Goal: Task Accomplishment & Management: Complete application form

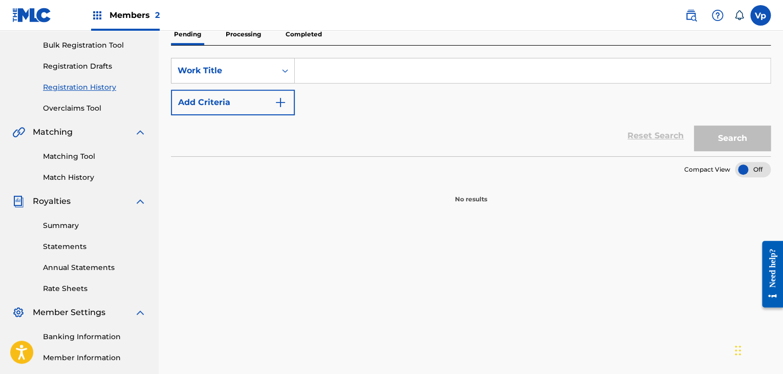
scroll to position [102, 0]
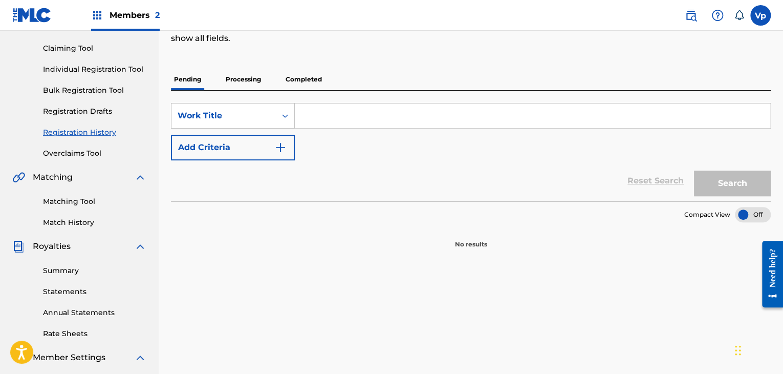
click at [250, 84] on p "Processing" at bounding box center [243, 80] width 41 height 22
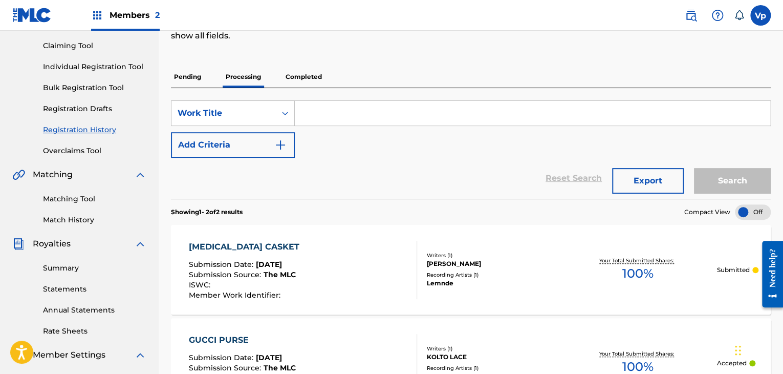
scroll to position [51, 0]
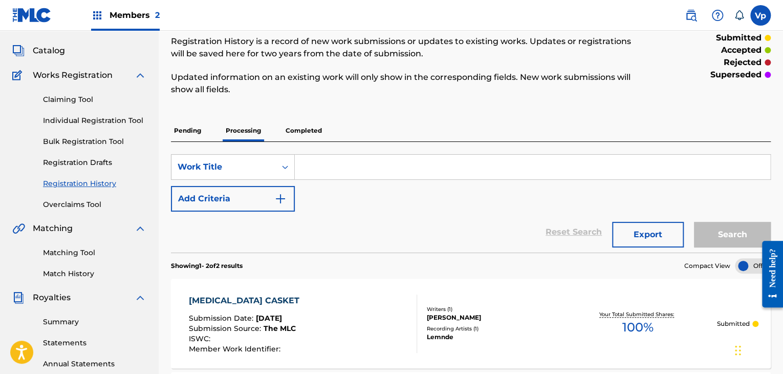
click at [302, 136] on p "Completed" at bounding box center [304, 131] width 42 height 22
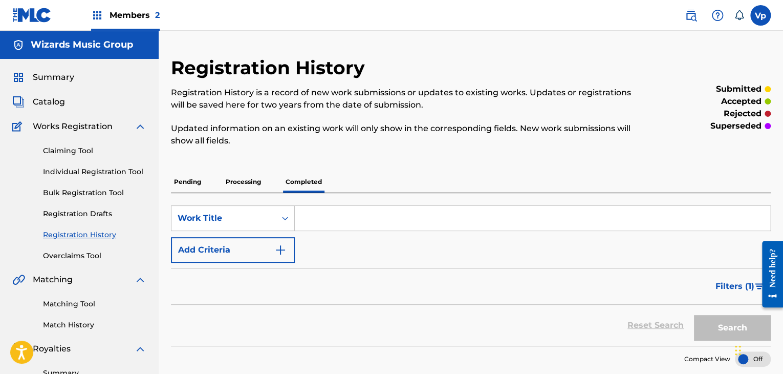
click at [191, 183] on p "Pending" at bounding box center [187, 182] width 33 height 22
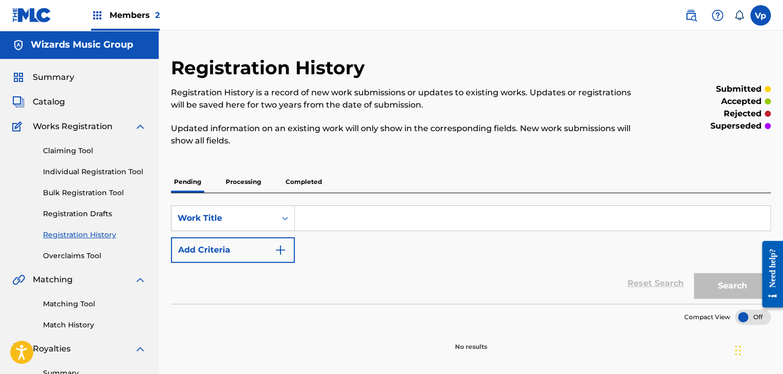
click at [98, 13] on img at bounding box center [97, 15] width 12 height 12
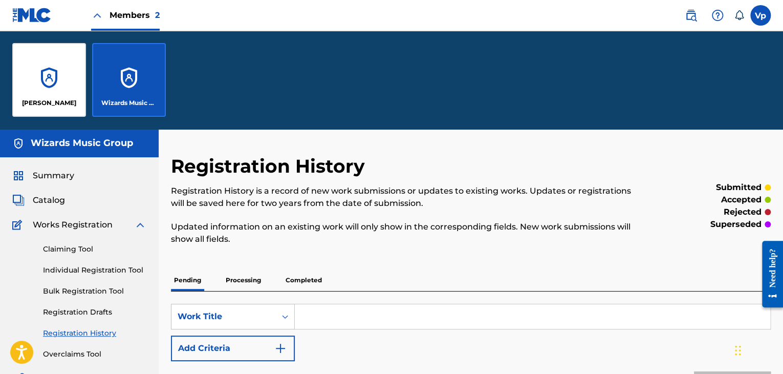
click at [54, 94] on div "[PERSON_NAME]" at bounding box center [49, 80] width 74 height 74
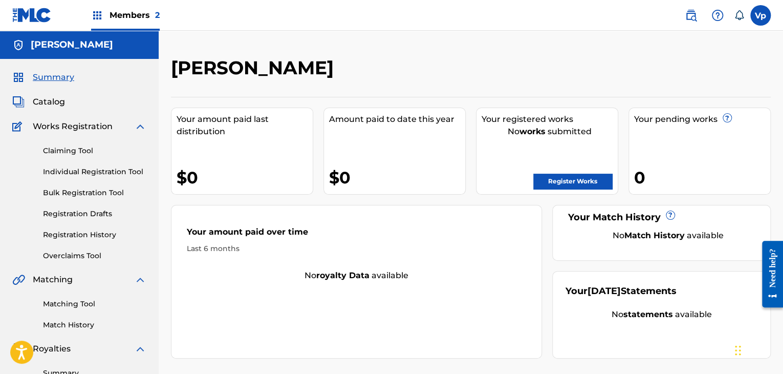
click at [80, 174] on link "Individual Registration Tool" at bounding box center [94, 171] width 103 height 11
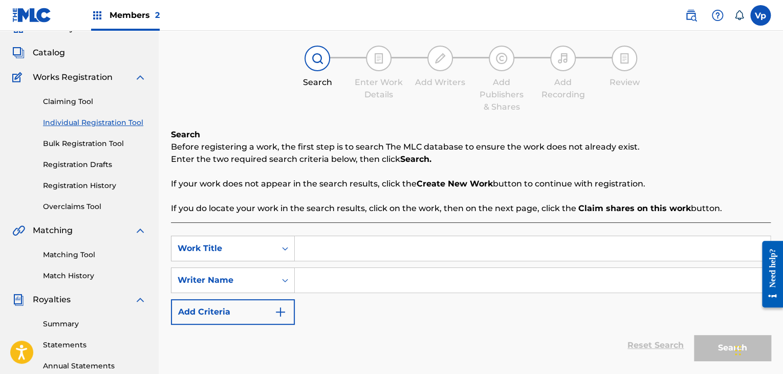
scroll to position [102, 0]
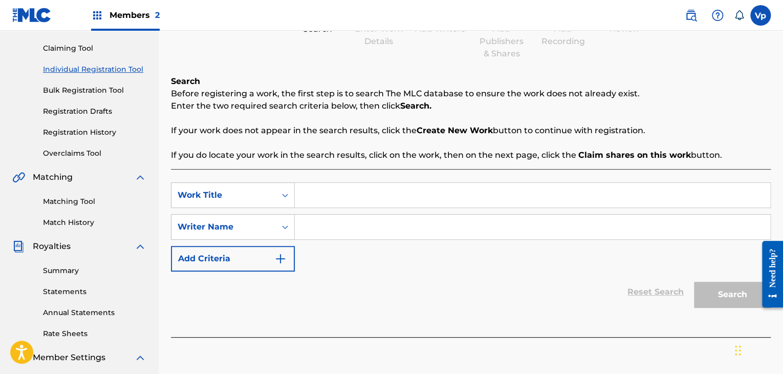
click at [351, 192] on input "Search Form" at bounding box center [533, 195] width 476 height 25
type input "Cold blood"
click at [340, 226] on input "Search Form" at bounding box center [533, 227] width 476 height 25
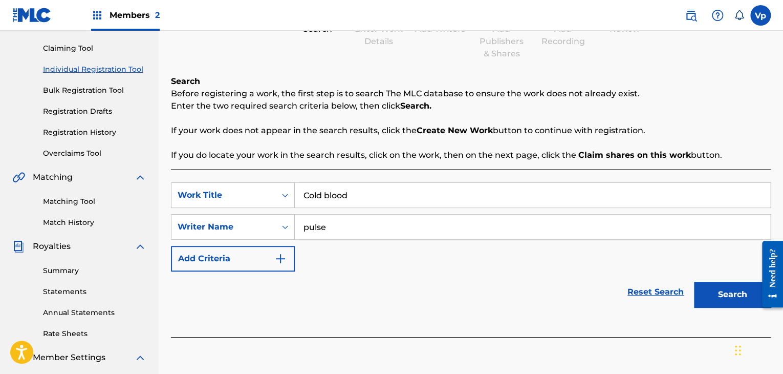
type input "pulse"
click at [694, 282] on button "Search" at bounding box center [732, 295] width 77 height 26
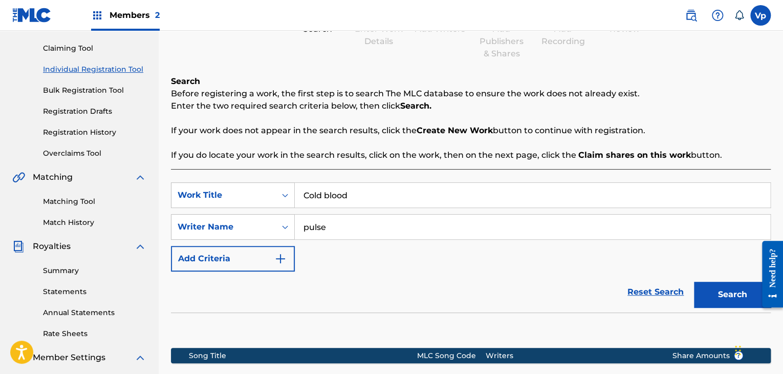
scroll to position [134, 0]
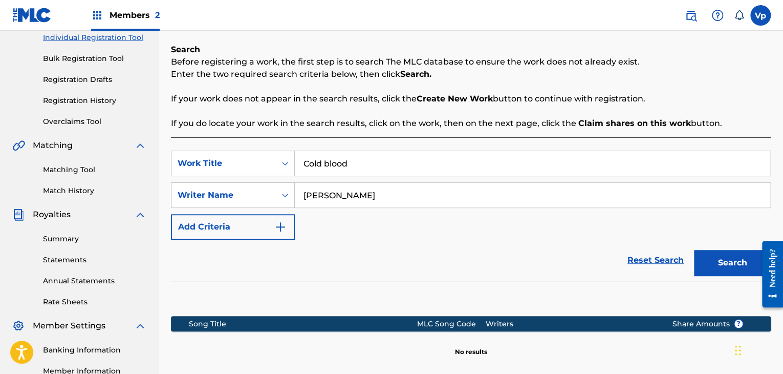
type input "[PERSON_NAME]"
click at [694, 250] on button "Search" at bounding box center [732, 263] width 77 height 26
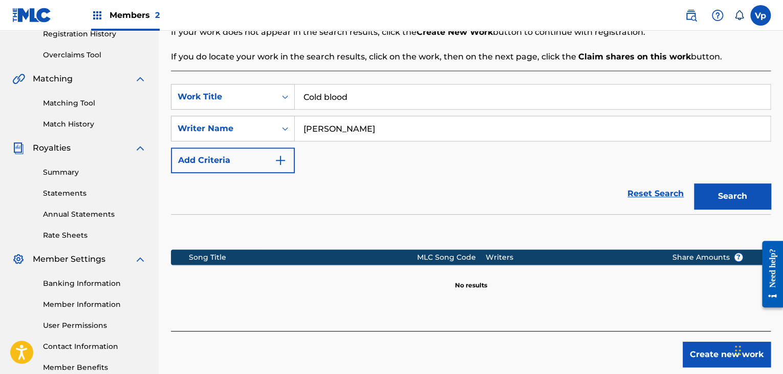
scroll to position [261, 0]
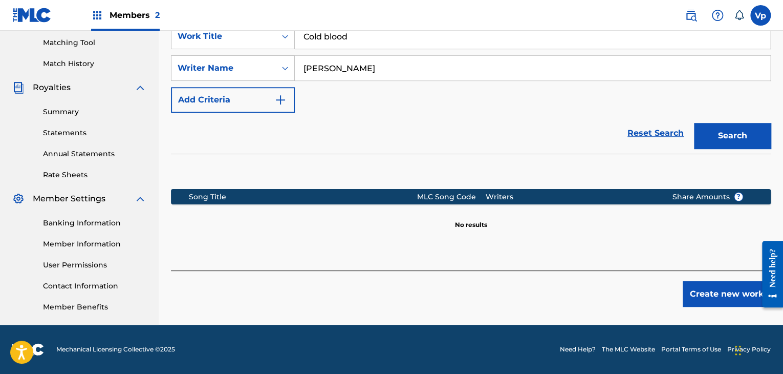
click at [718, 288] on button "Create new work" at bounding box center [727, 294] width 88 height 26
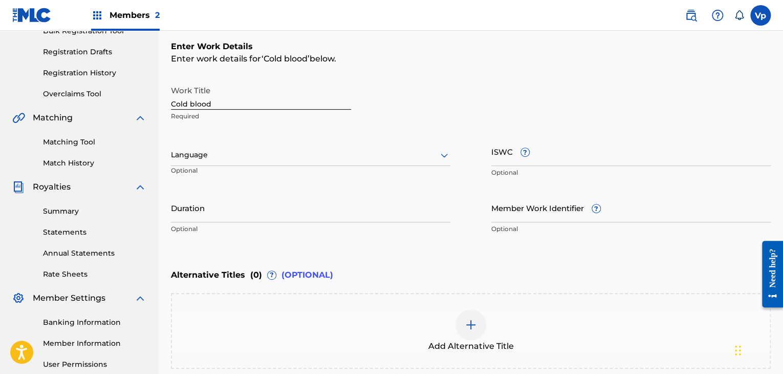
scroll to position [159, 0]
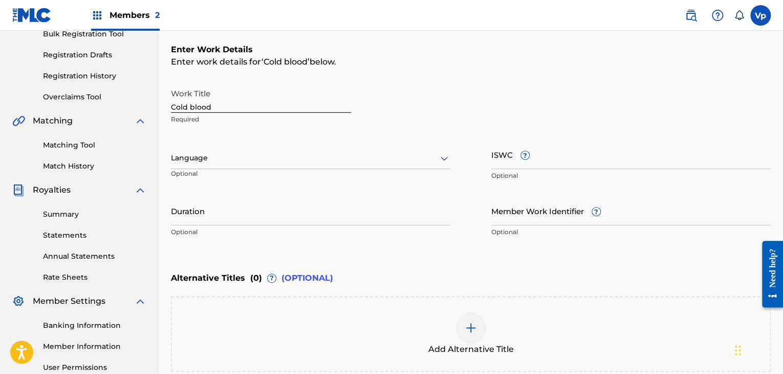
click at [266, 158] on div at bounding box center [311, 158] width 280 height 13
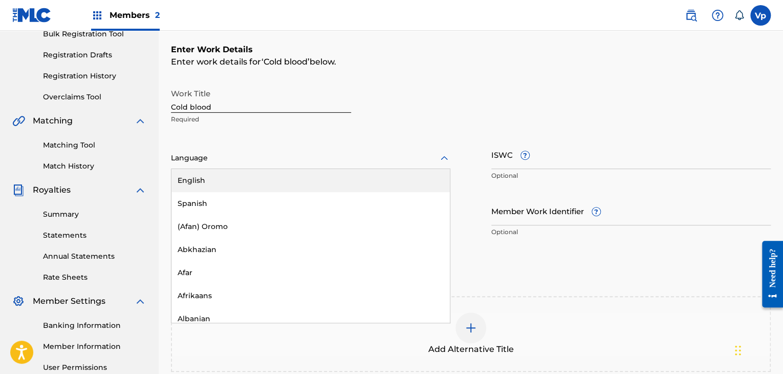
type input "e"
click at [274, 178] on div "English" at bounding box center [311, 180] width 279 height 23
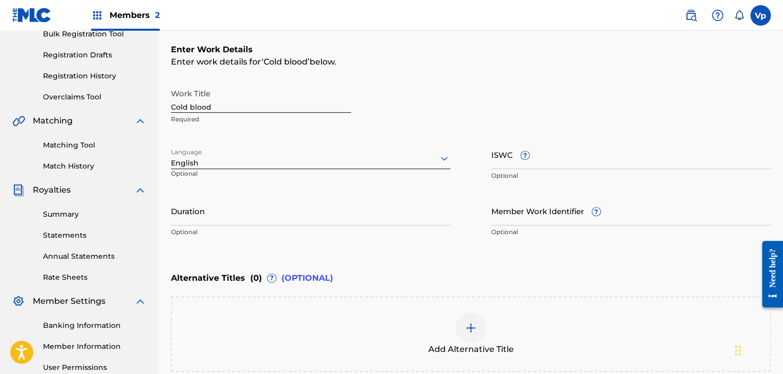
click at [191, 107] on input "Cold blood" at bounding box center [261, 97] width 180 height 29
click at [195, 107] on input "Cold blood" at bounding box center [261, 97] width 180 height 29
type input "Cold Blood"
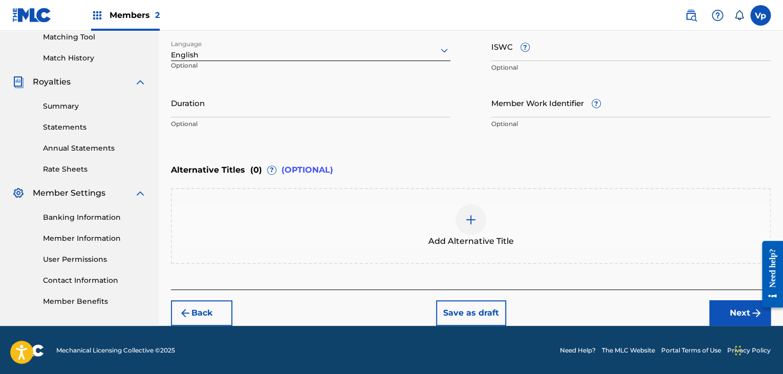
click at [729, 318] on button "Next" at bounding box center [740, 313] width 61 height 26
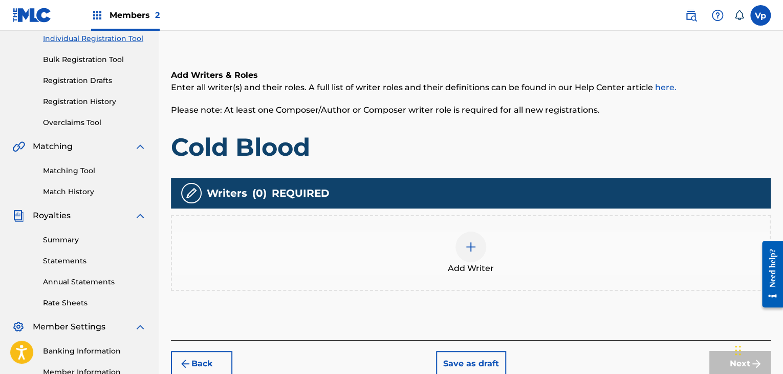
scroll to position [251, 0]
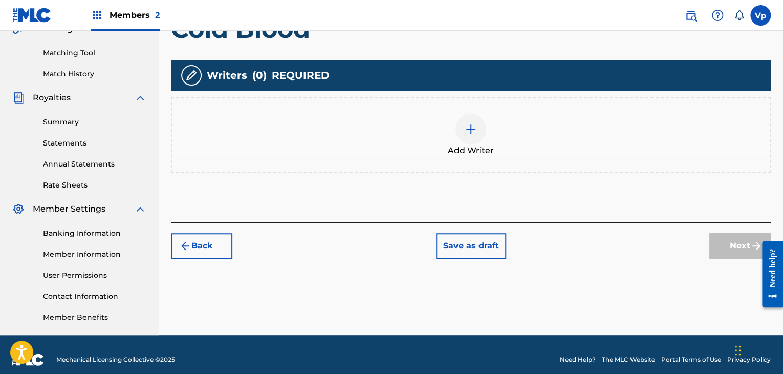
click at [437, 158] on div "Add Writer" at bounding box center [471, 135] width 600 height 76
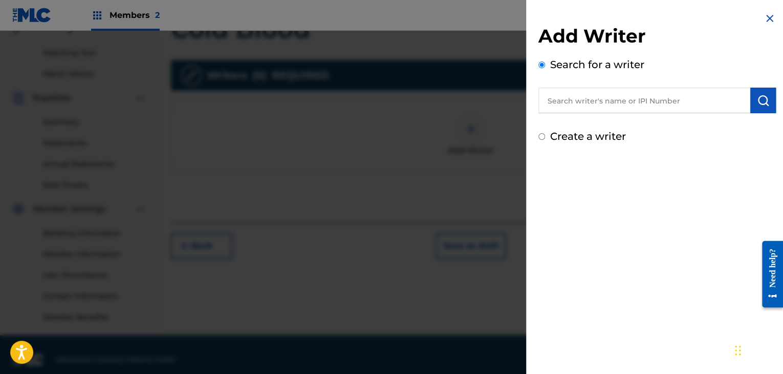
click at [621, 94] on input "text" at bounding box center [645, 101] width 212 height 26
click at [614, 101] on input "Vinay phaswal" at bounding box center [645, 101] width 212 height 26
click at [765, 97] on img "submit" at bounding box center [763, 100] width 12 height 12
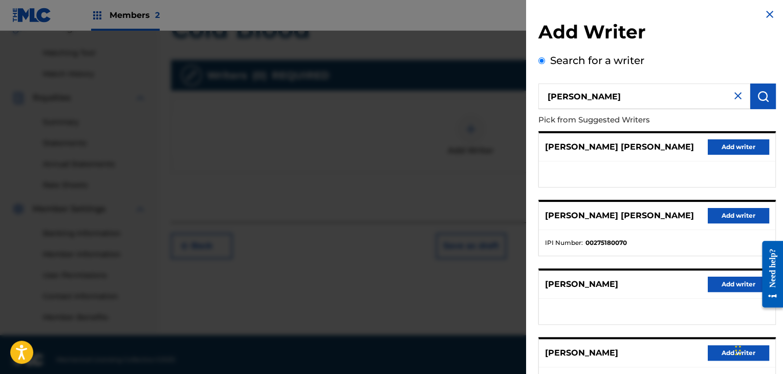
scroll to position [0, 0]
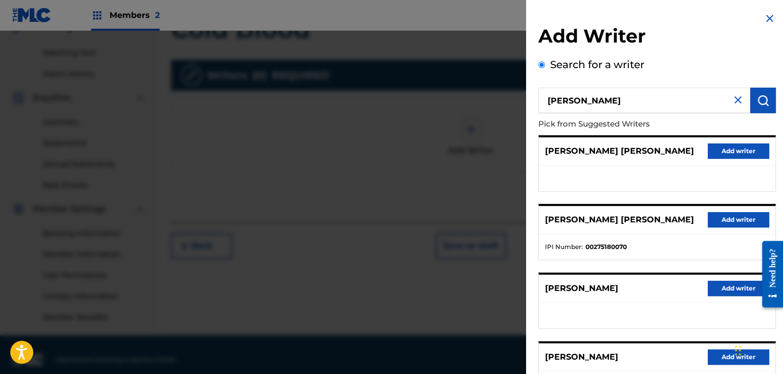
click at [556, 100] on input "[PERSON_NAME]" at bounding box center [645, 101] width 212 height 26
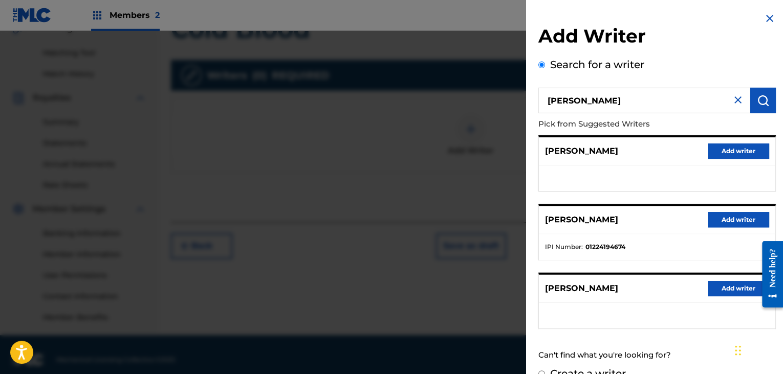
click at [646, 334] on div "Search for a writer [PERSON_NAME] Pick from Suggested Writers [PERSON_NAME] Add…" at bounding box center [658, 211] width 238 height 309
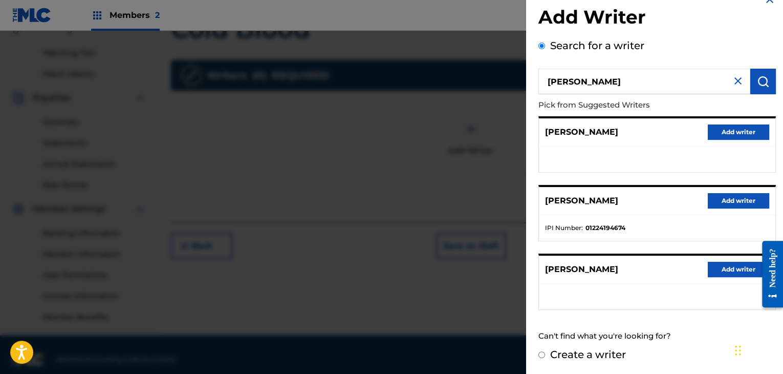
click at [609, 70] on input "[PERSON_NAME]" at bounding box center [645, 82] width 212 height 26
type input "[PERSON_NAME]"
click at [583, 356] on label "Create a writer" at bounding box center [588, 354] width 76 height 12
radio input "true"
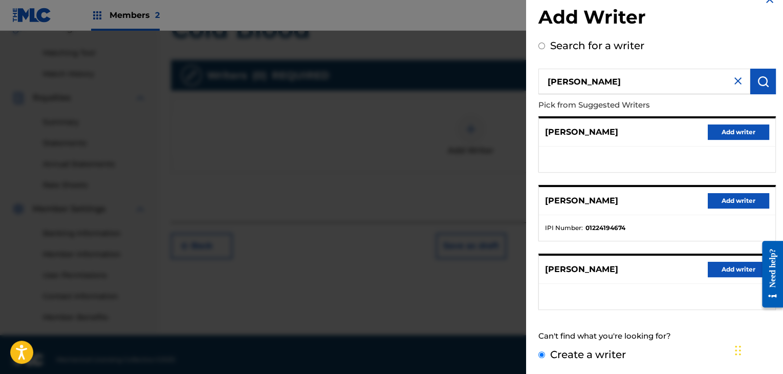
click at [545, 356] on input "Create a writer" at bounding box center [542, 354] width 7 height 7
radio input "false"
radio input "true"
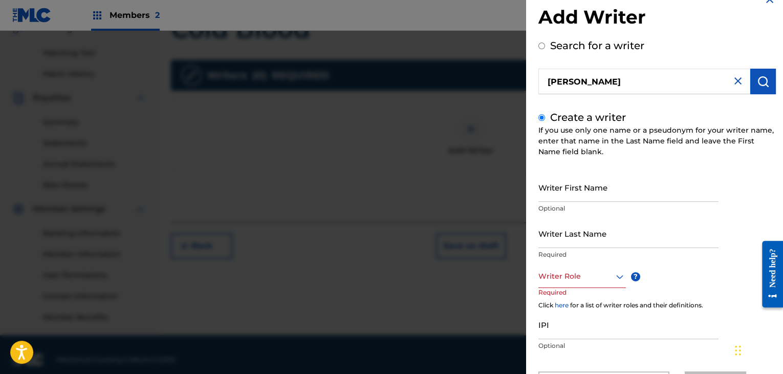
click at [583, 202] on div "Writer First Name Optional" at bounding box center [629, 196] width 180 height 46
click at [590, 193] on input "Writer First Name" at bounding box center [629, 187] width 180 height 29
type input "Vinay"
click at [570, 233] on input "Writer Last Name" at bounding box center [629, 233] width 180 height 29
type input "[PERSON_NAME]"
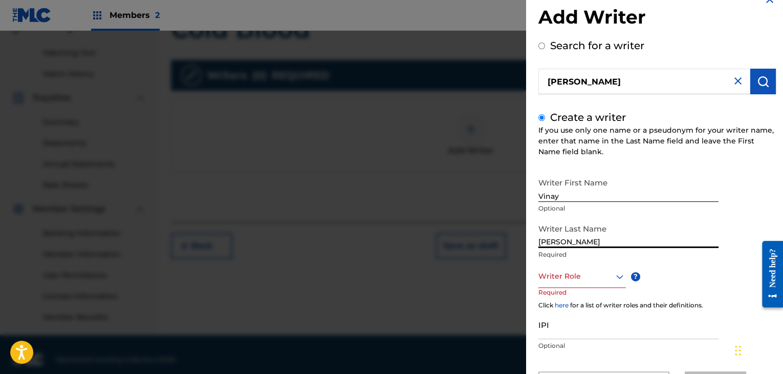
click at [577, 275] on div at bounding box center [583, 276] width 88 height 13
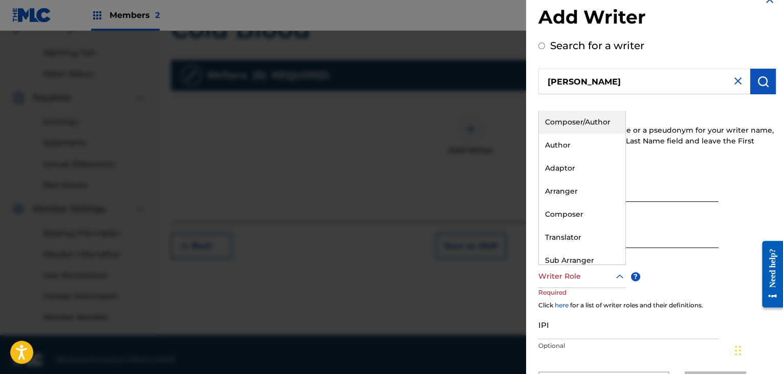
click at [580, 129] on div "Composer/Author" at bounding box center [582, 122] width 87 height 23
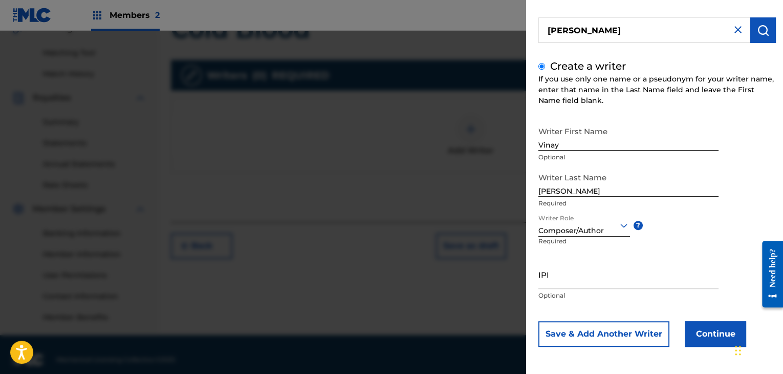
scroll to position [71, 0]
click at [691, 330] on button "Continue" at bounding box center [715, 333] width 61 height 26
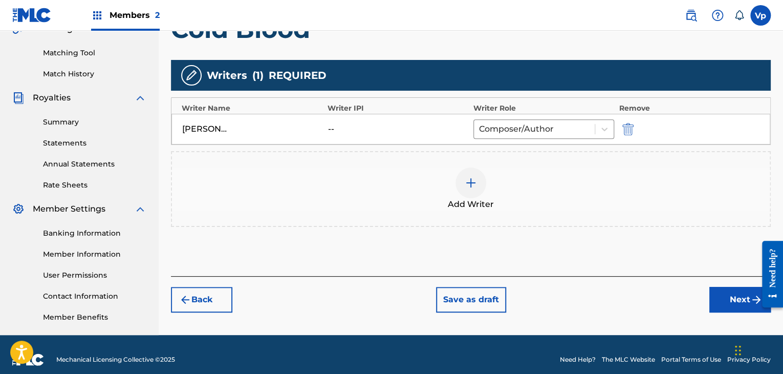
click at [747, 307] on button "Next" at bounding box center [740, 300] width 61 height 26
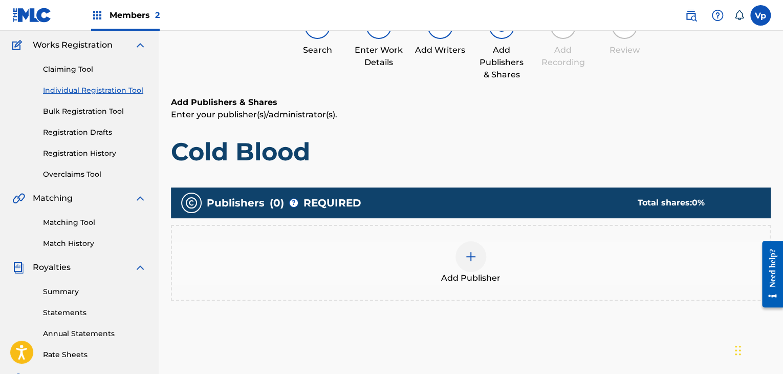
scroll to position [97, 0]
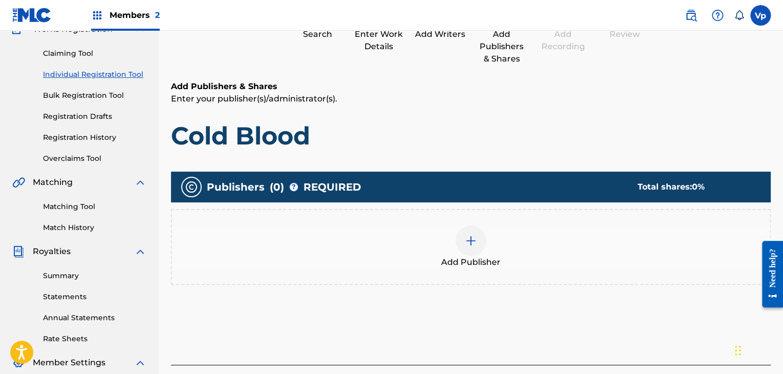
click at [421, 241] on div "Add Publisher" at bounding box center [471, 246] width 598 height 43
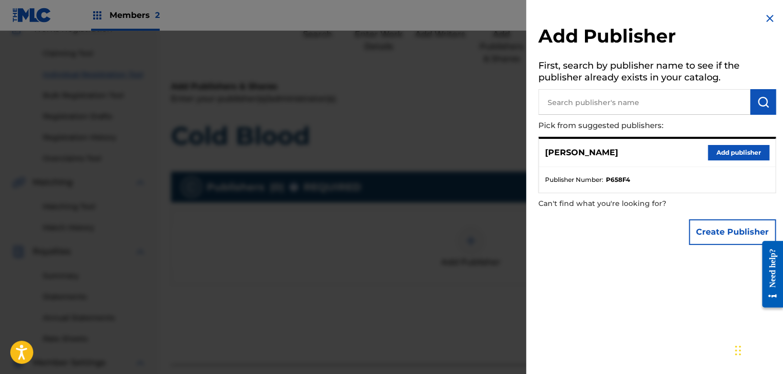
click at [595, 96] on input "text" at bounding box center [645, 102] width 212 height 26
click at [743, 154] on button "Add publisher" at bounding box center [738, 152] width 61 height 15
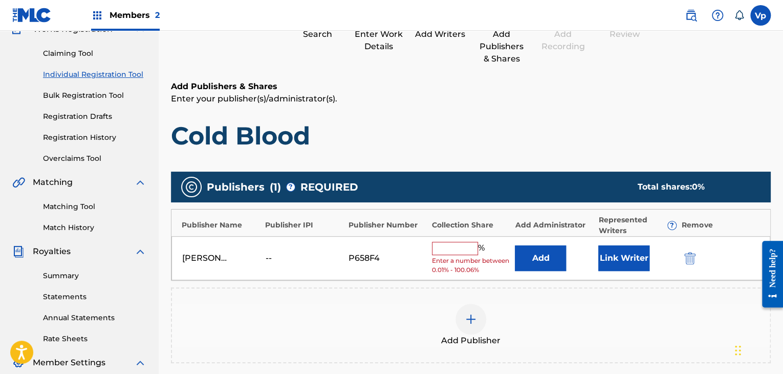
click at [421, 255] on div "P658F4" at bounding box center [388, 258] width 78 height 12
click at [445, 248] on input "text" at bounding box center [455, 248] width 46 height 13
type input "100"
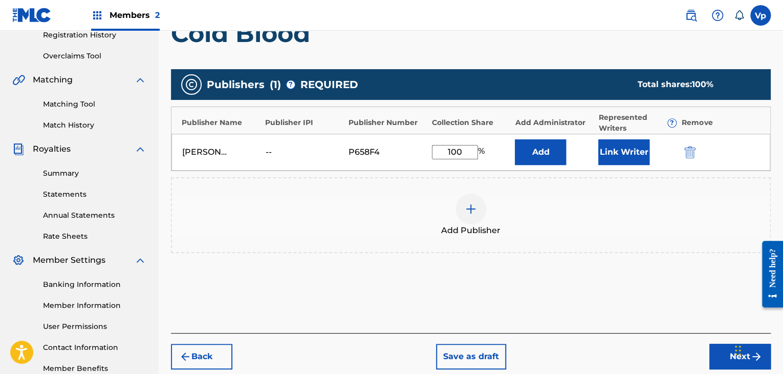
click at [713, 346] on button "Next" at bounding box center [740, 357] width 61 height 26
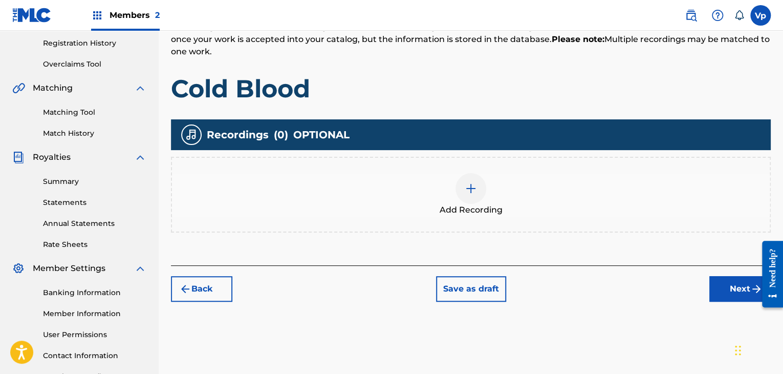
scroll to position [200, 0]
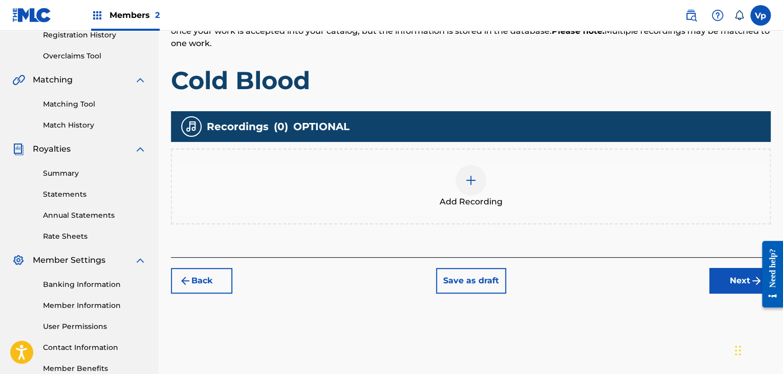
click at [483, 201] on span "Add Recording" at bounding box center [471, 202] width 63 height 12
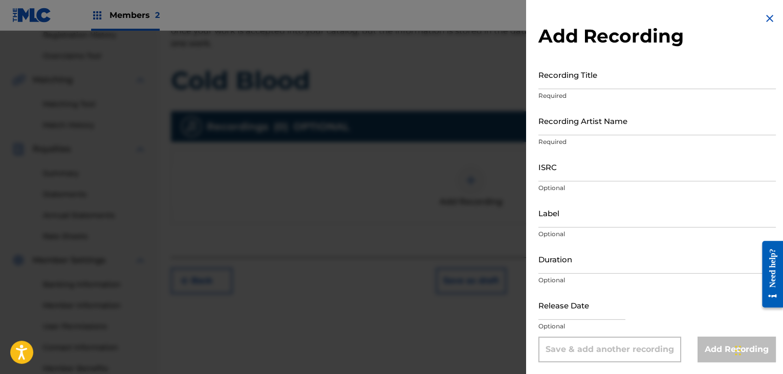
click at [606, 84] on input "Recording Title" at bounding box center [658, 74] width 238 height 29
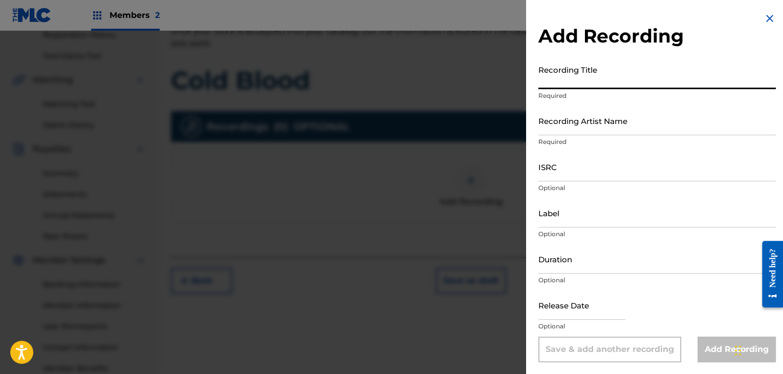
paste input "Cold Blood"
type input "Cold Blood"
click at [585, 127] on input "Recording Artist Name" at bounding box center [658, 120] width 238 height 29
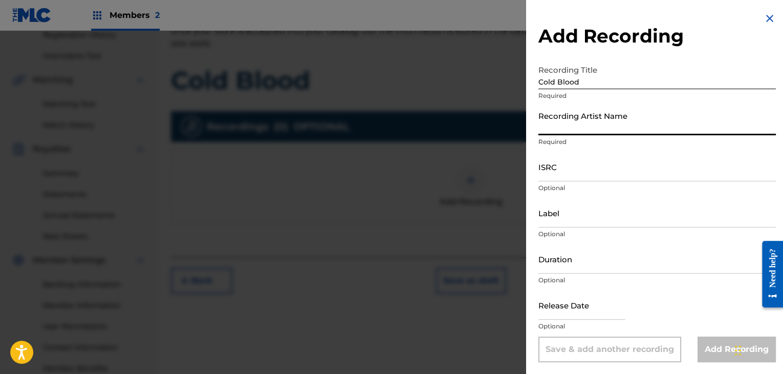
paste input "PULSE"
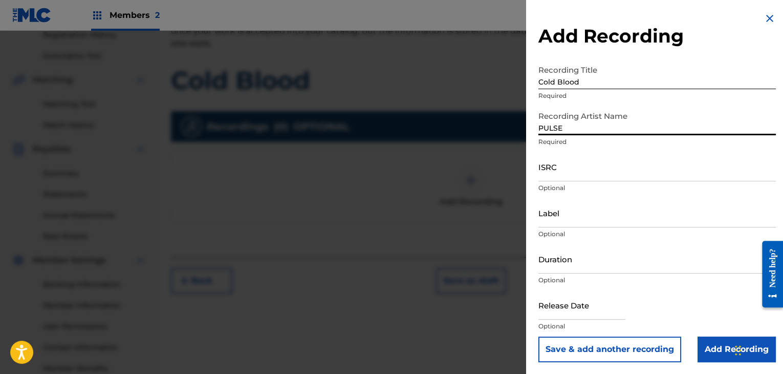
type input "PULSE"
click at [565, 159] on input "ISRC" at bounding box center [658, 166] width 238 height 29
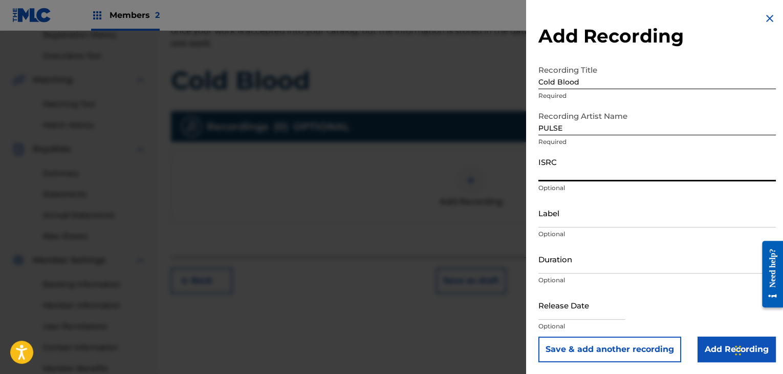
paste input "GBMA22164948"
type input "GBMA22164948"
click at [557, 273] on div "Duration Optional" at bounding box center [658, 267] width 238 height 46
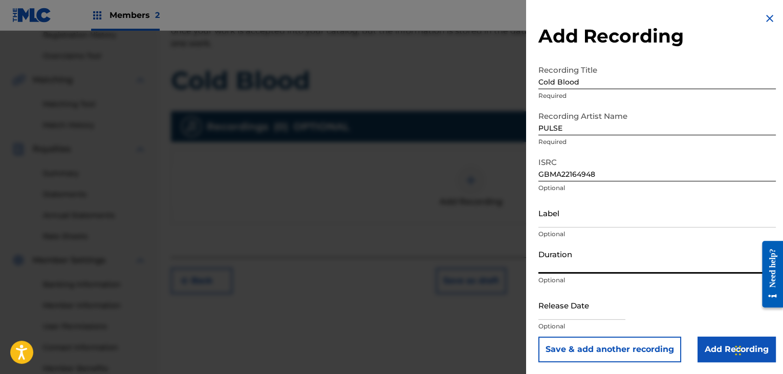
click at [553, 256] on input "Duration" at bounding box center [658, 258] width 238 height 29
click at [576, 310] on input "text" at bounding box center [582, 304] width 87 height 29
select select "7"
select select "2025"
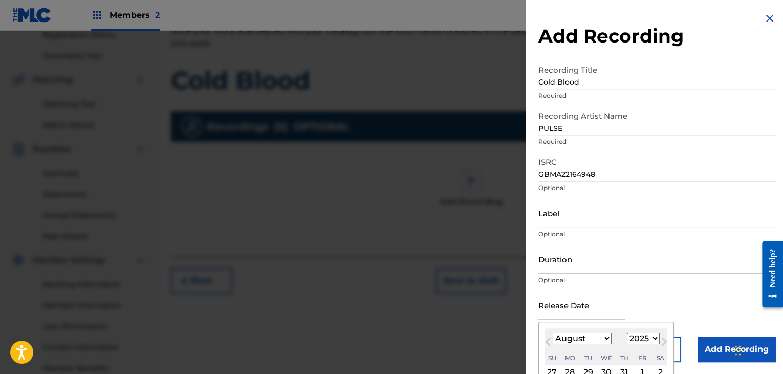
click at [560, 343] on select "January February March April May June July August September October November De…" at bounding box center [582, 338] width 59 height 12
select select "2"
click at [553, 332] on select "January February March April May June July August September October November De…" at bounding box center [582, 338] width 59 height 12
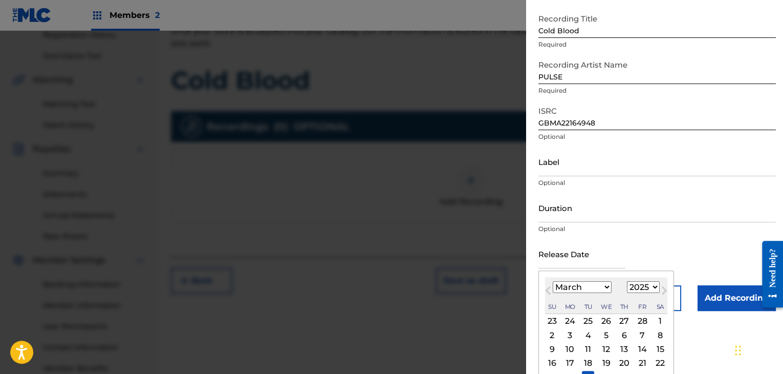
click at [647, 286] on select "1900 1901 1902 1903 1904 1905 1906 1907 1908 1909 1910 1911 1912 1913 1914 1915…" at bounding box center [643, 287] width 33 height 12
select select "2021"
click at [627, 281] on select "1900 1901 1902 1903 1904 1905 1906 1907 1908 1909 1910 1911 1912 1913 1914 1915…" at bounding box center [643, 287] width 33 height 12
click at [571, 350] on div "15" at bounding box center [570, 349] width 12 height 12
type input "[DATE]"
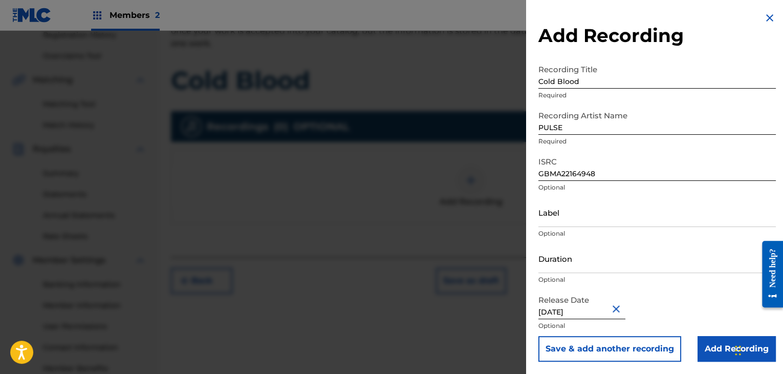
scroll to position [1, 0]
click at [574, 259] on input "Duration" at bounding box center [658, 258] width 238 height 29
type input "03:19"
click at [642, 353] on button "Save & add another recording" at bounding box center [610, 349] width 143 height 26
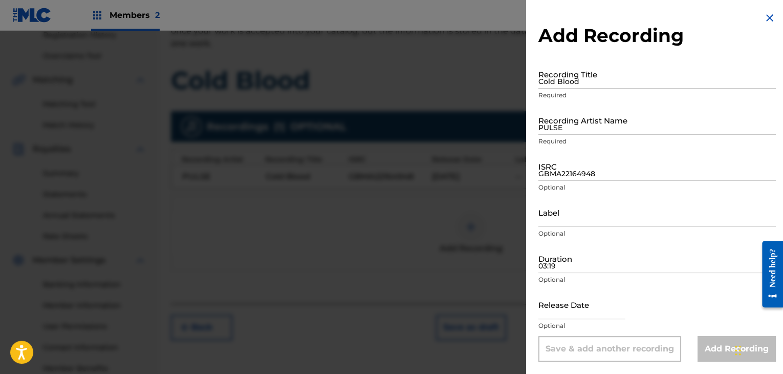
click at [767, 14] on img at bounding box center [770, 18] width 12 height 12
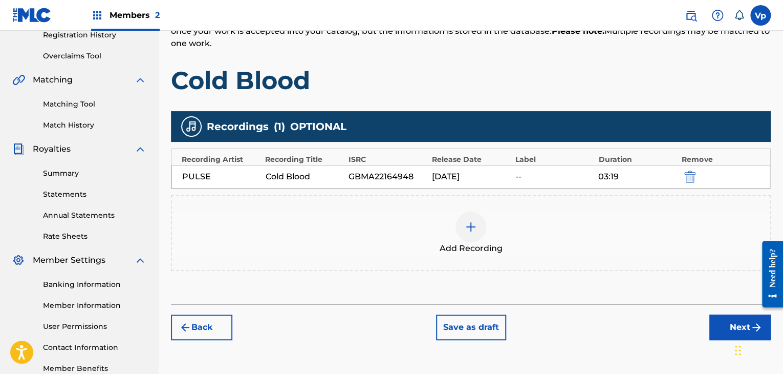
click at [719, 331] on button "Next" at bounding box center [740, 327] width 61 height 26
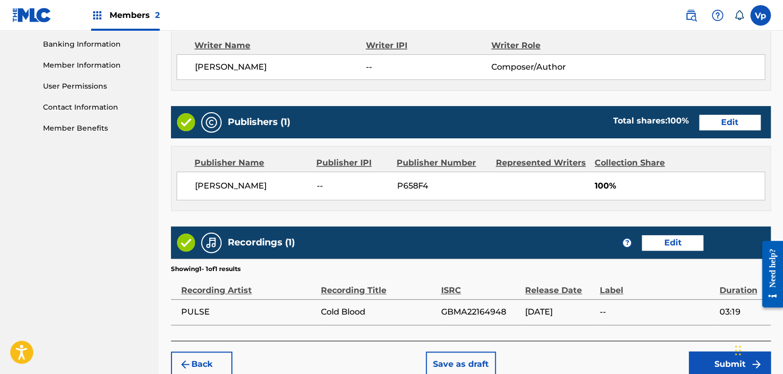
scroll to position [491, 0]
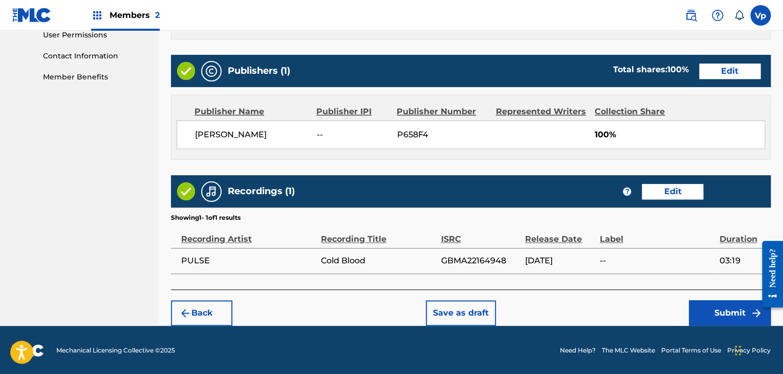
click at [713, 318] on button "Submit" at bounding box center [730, 313] width 82 height 26
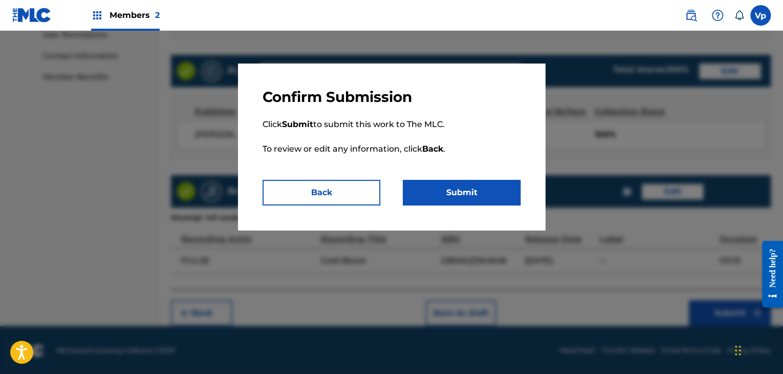
click at [457, 203] on button "Submit" at bounding box center [462, 193] width 118 height 26
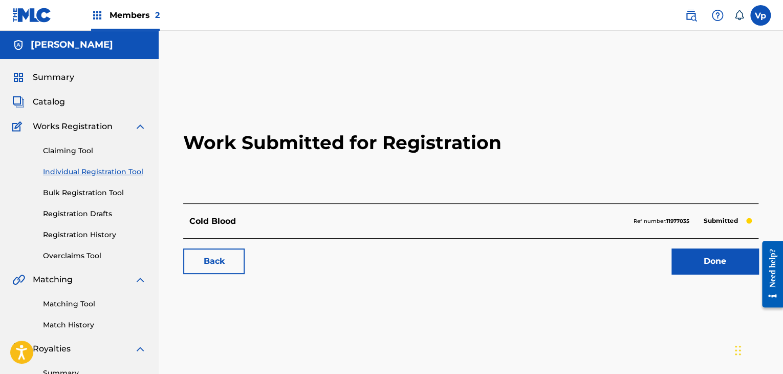
click at [708, 259] on link "Done" at bounding box center [715, 261] width 87 height 26
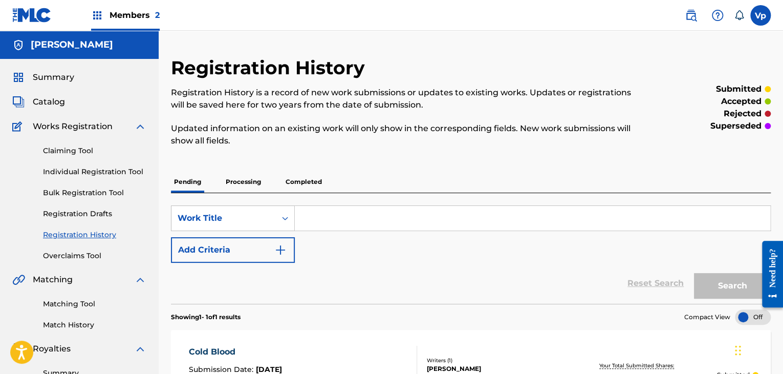
click at [120, 169] on link "Individual Registration Tool" at bounding box center [94, 171] width 103 height 11
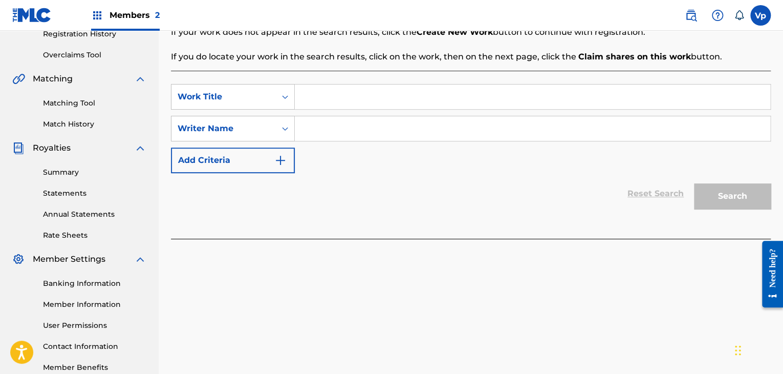
scroll to position [159, 0]
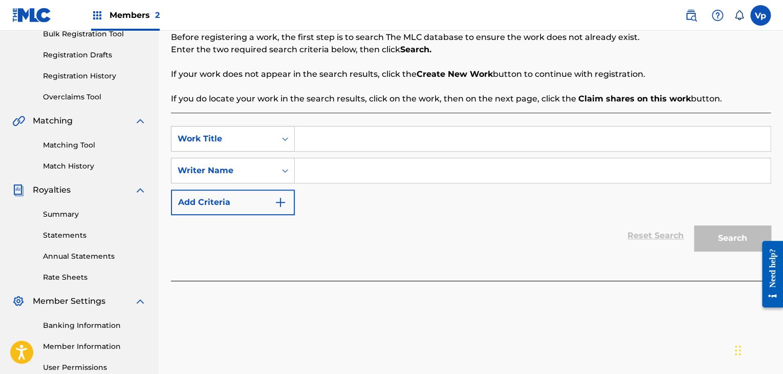
click at [401, 136] on input "Search Form" at bounding box center [533, 138] width 476 height 25
paste input "K Like A [DEMOGRAPHIC_DATA]"
click at [305, 140] on input "K Like A [DEMOGRAPHIC_DATA]" at bounding box center [533, 138] width 476 height 25
type input "K Like A [DEMOGRAPHIC_DATA]"
click at [376, 168] on input "Search Form" at bounding box center [533, 170] width 476 height 25
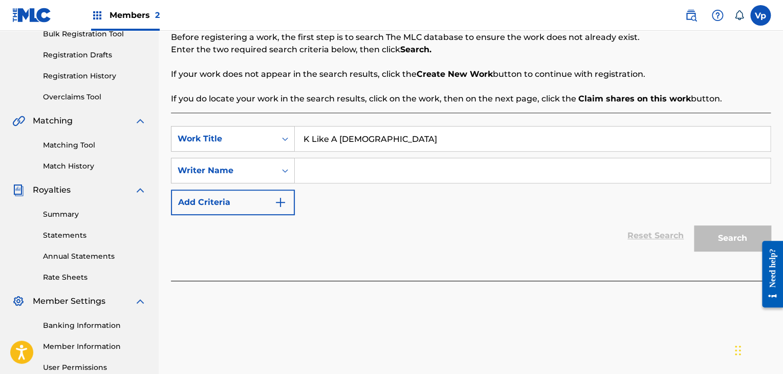
paste input "[PERSON_NAME]"
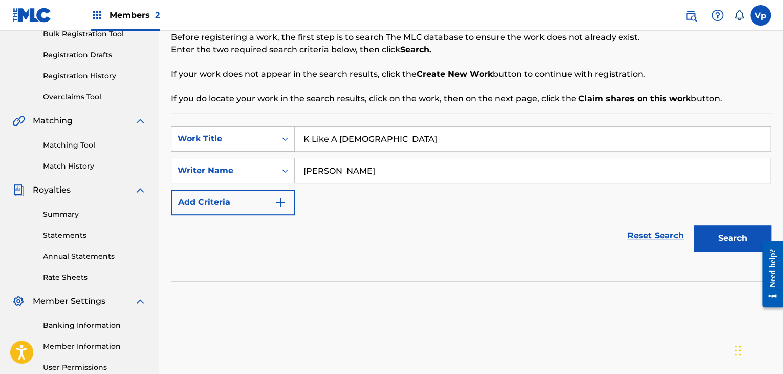
type input "[PERSON_NAME]"
click at [719, 241] on button "Search" at bounding box center [732, 238] width 77 height 26
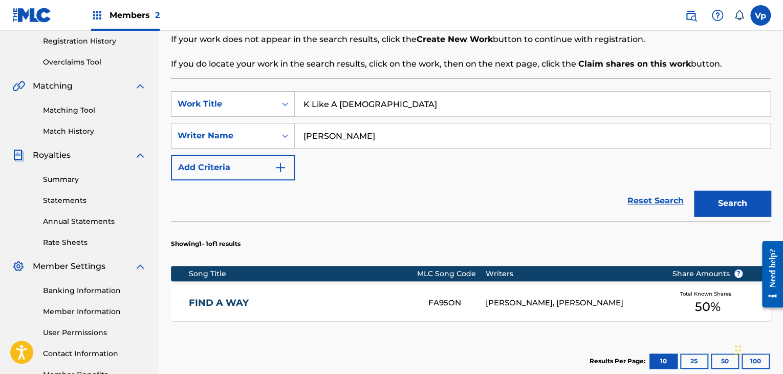
scroll to position [261, 0]
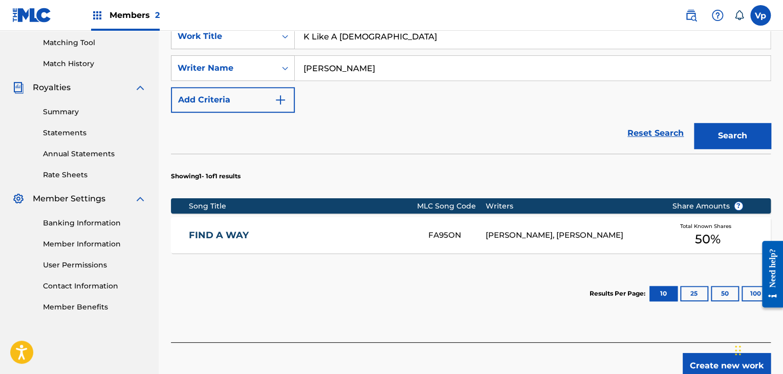
click at [399, 238] on link "FIND A WAY" at bounding box center [302, 235] width 226 height 12
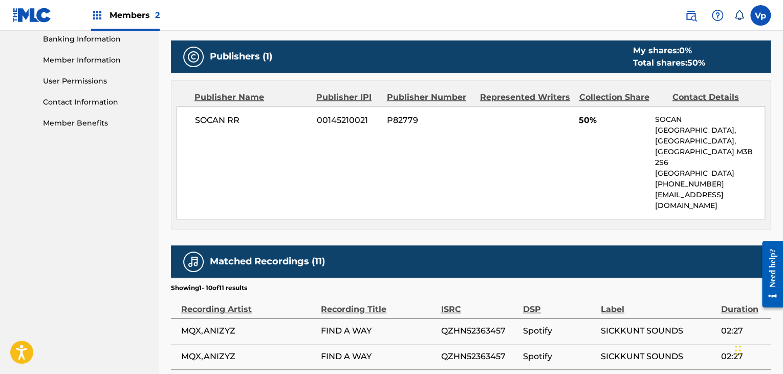
scroll to position [461, 0]
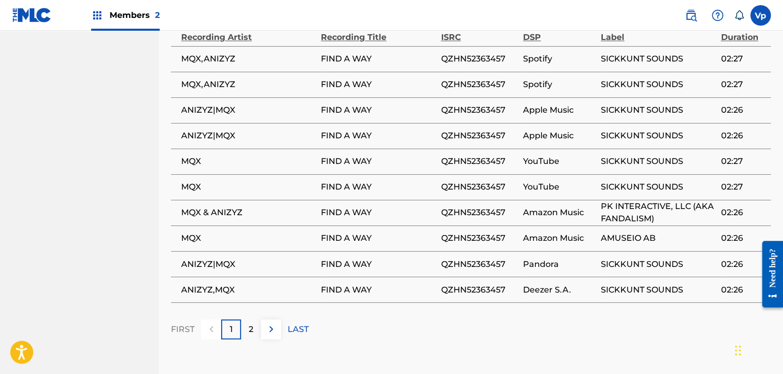
click at [254, 319] on div "2" at bounding box center [251, 329] width 20 height 20
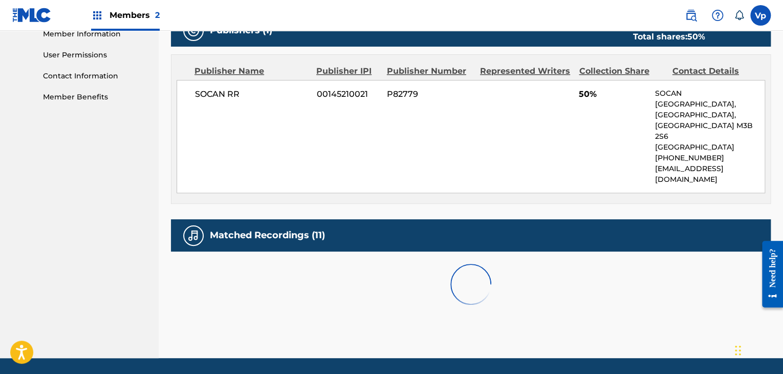
scroll to position [509, 0]
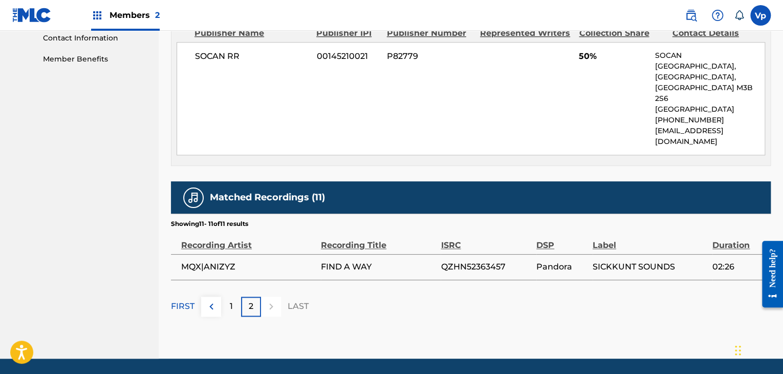
click at [225, 296] on div "1" at bounding box center [231, 306] width 20 height 20
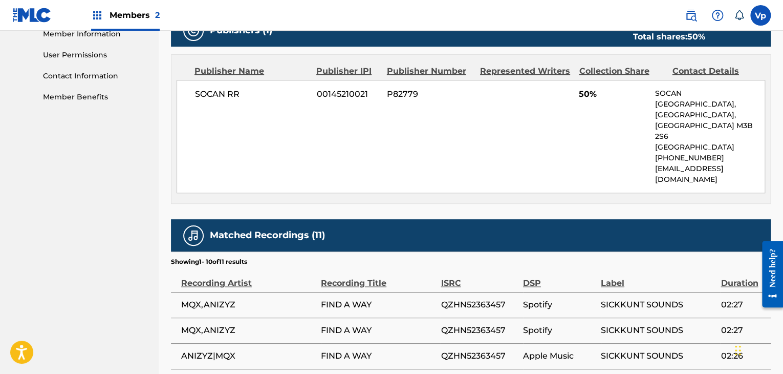
scroll to position [717, 0]
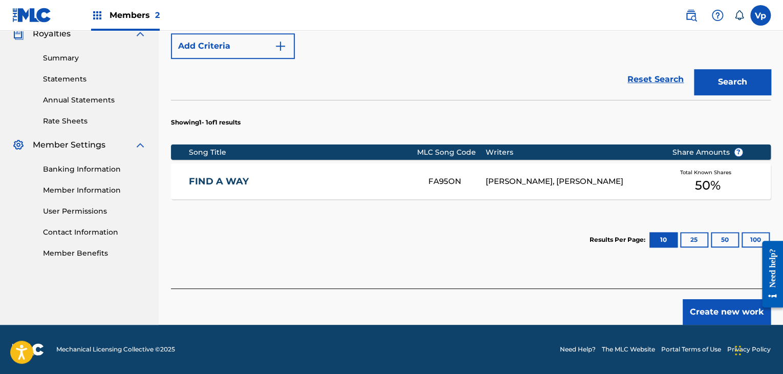
scroll to position [315, 0]
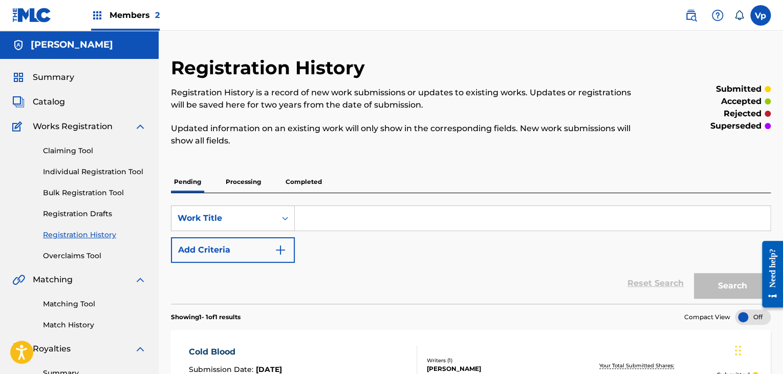
click at [323, 222] on input "Search Form" at bounding box center [533, 218] width 476 height 25
click at [137, 16] on span "Members 2" at bounding box center [135, 15] width 50 height 12
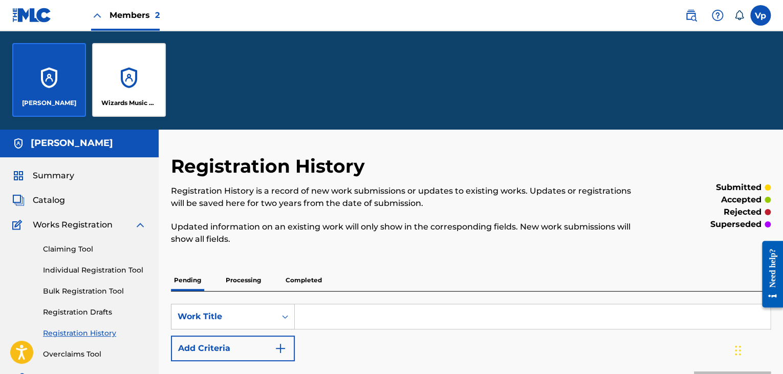
click at [121, 78] on div "Wizards Music Group" at bounding box center [129, 80] width 74 height 74
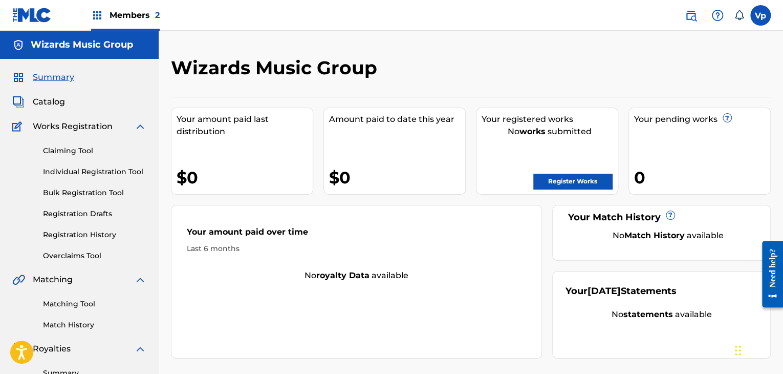
click at [85, 172] on link "Individual Registration Tool" at bounding box center [94, 171] width 103 height 11
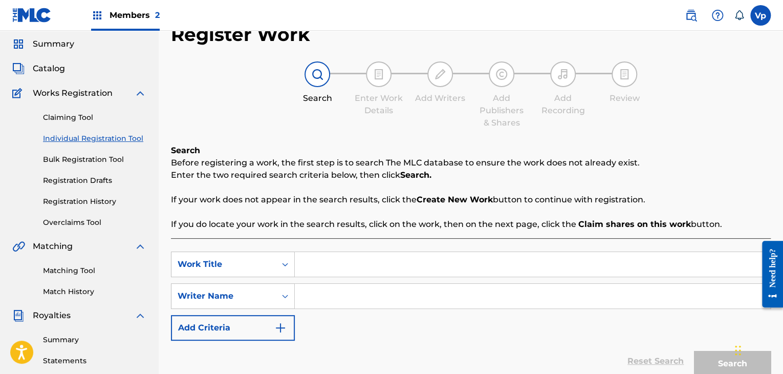
scroll to position [51, 0]
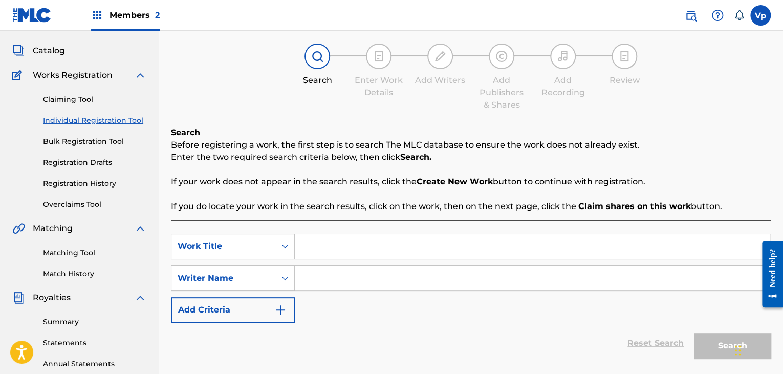
click at [345, 284] on input "Search Form" at bounding box center [533, 278] width 476 height 25
paste input "[PERSON_NAME]"
type input "[PERSON_NAME]"
click at [360, 230] on div "SearchWithCriteria7d4c5d1e-f5f5-40c1-a6a4-d13fb3194ad6 Work Title SearchWithCri…" at bounding box center [471, 304] width 600 height 168
click at [370, 248] on input "Search Form" at bounding box center [533, 246] width 476 height 25
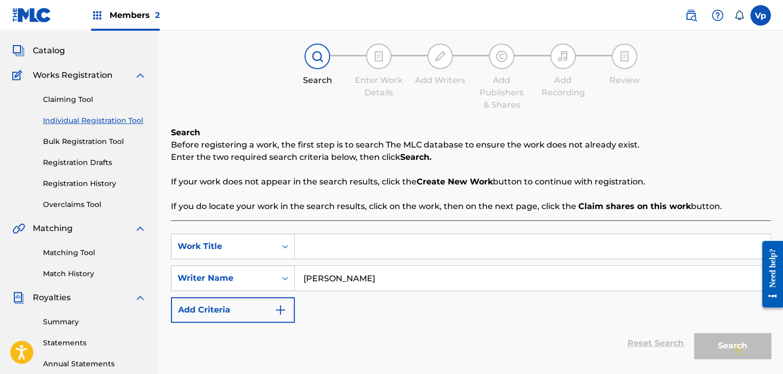
paste input "QZTB32299622"
type input "QZTB32299622"
paste input "K Like A Russian"
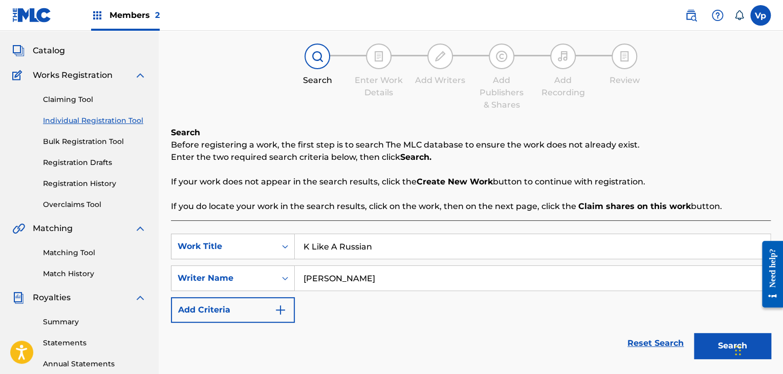
type input "K Like A Russian"
click at [719, 347] on button "Search" at bounding box center [732, 346] width 77 height 26
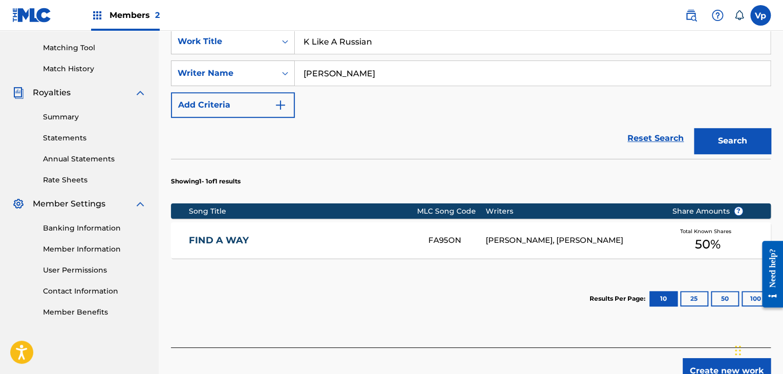
scroll to position [315, 0]
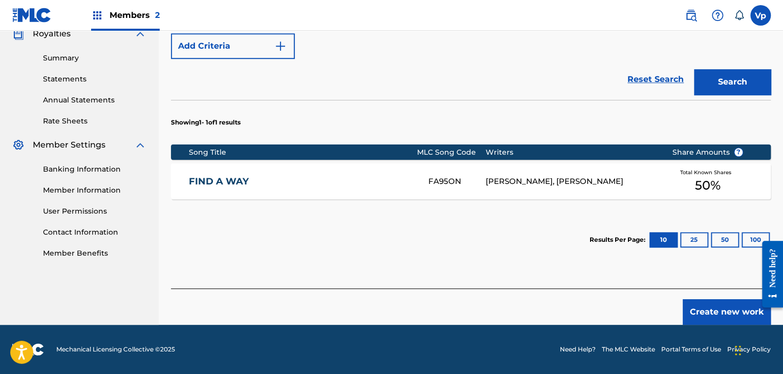
click at [691, 306] on button "Create new work" at bounding box center [727, 312] width 88 height 26
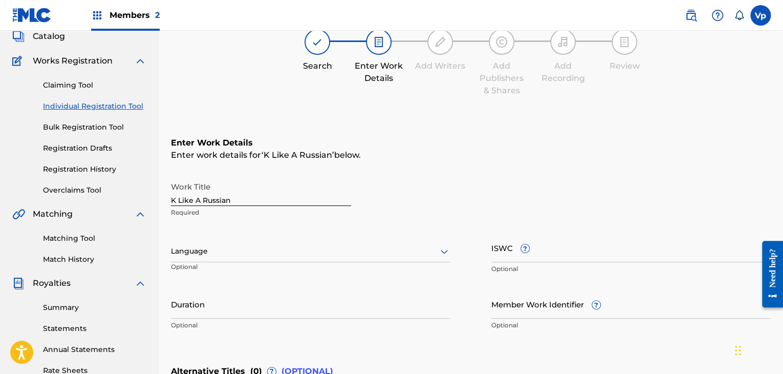
scroll to position [62, 0]
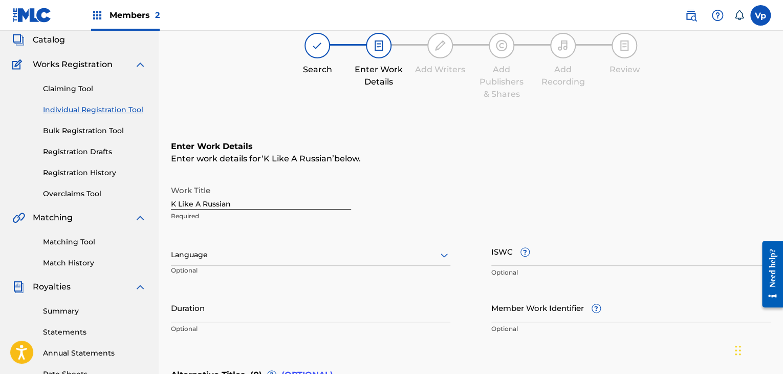
click at [344, 247] on div "Language" at bounding box center [311, 255] width 280 height 22
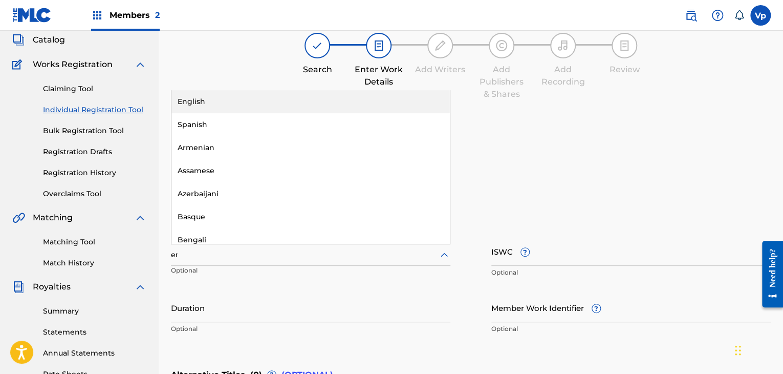
type input "eng"
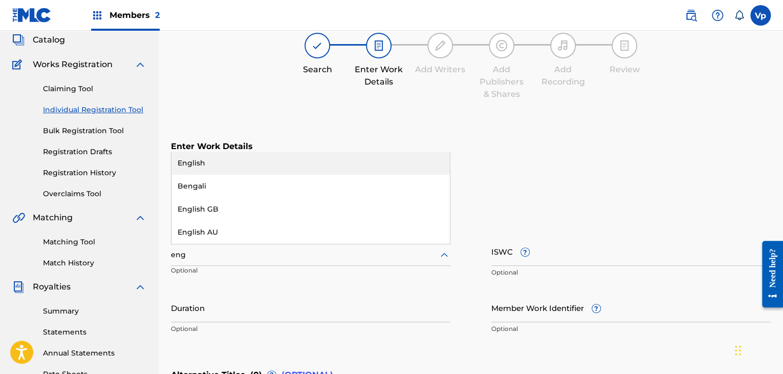
click at [268, 158] on div "English" at bounding box center [311, 163] width 279 height 23
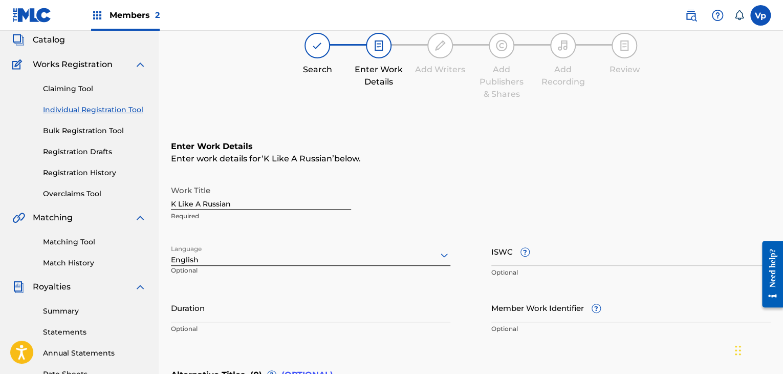
scroll to position [267, 0]
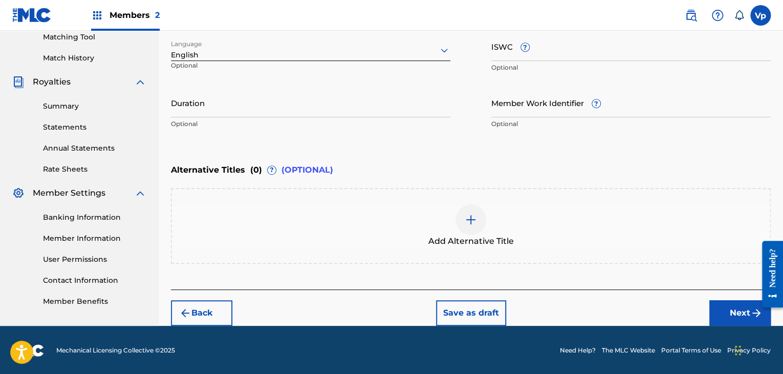
click at [307, 82] on div "Work Title K Like A Russian Required Language option English, selected. English…" at bounding box center [471, 54] width 600 height 159
click at [295, 105] on input "Duration" at bounding box center [311, 102] width 280 height 29
type input "04:13"
click at [712, 310] on button "Next" at bounding box center [740, 313] width 61 height 26
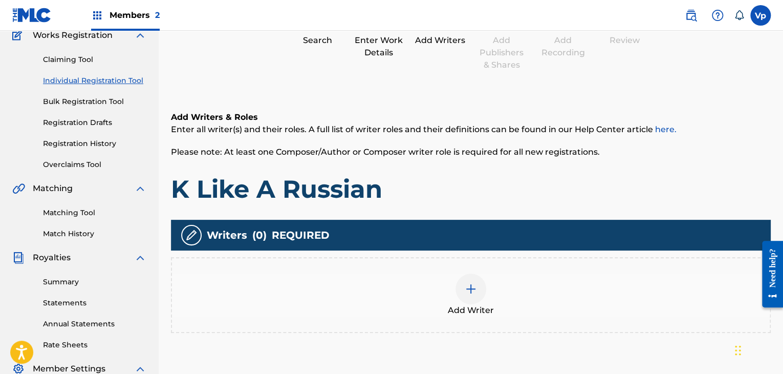
scroll to position [200, 0]
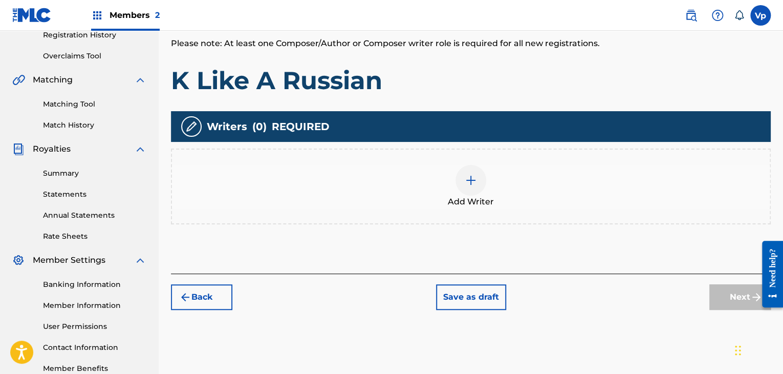
click at [396, 197] on div "Add Writer" at bounding box center [471, 186] width 598 height 43
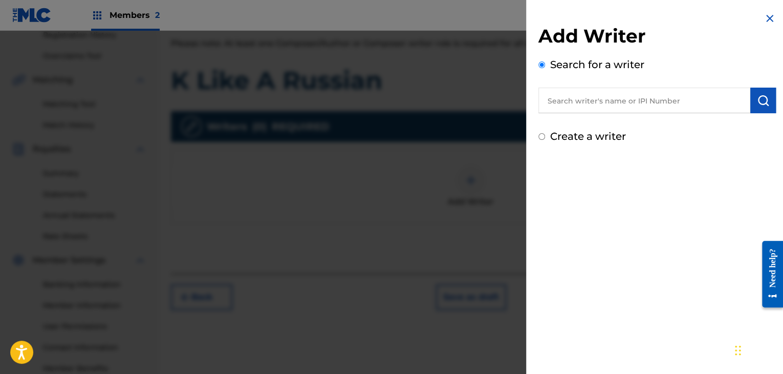
click at [610, 98] on input "text" at bounding box center [645, 101] width 212 height 26
paste input "K Like A Russian"
type input "K Like A Russian"
paste input "[PERSON_NAME]"
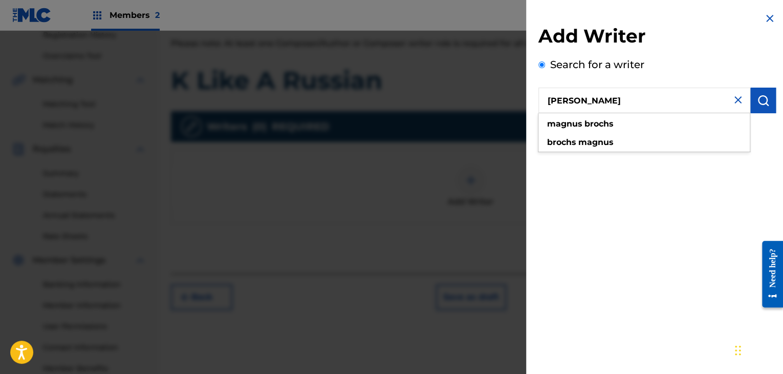
type input "[PERSON_NAME]"
click at [772, 97] on button "submit" at bounding box center [764, 101] width 26 height 26
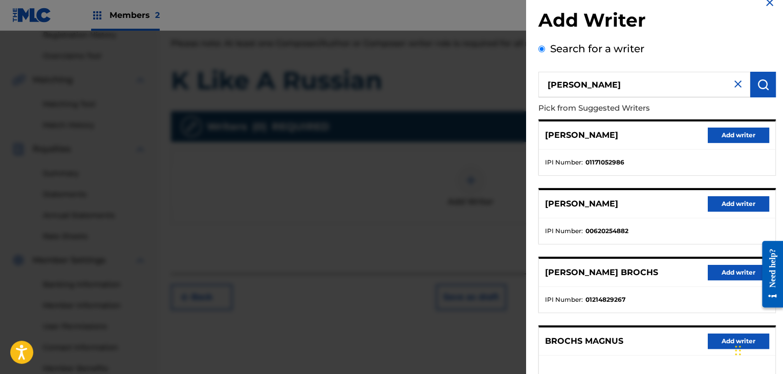
scroll to position [0, 0]
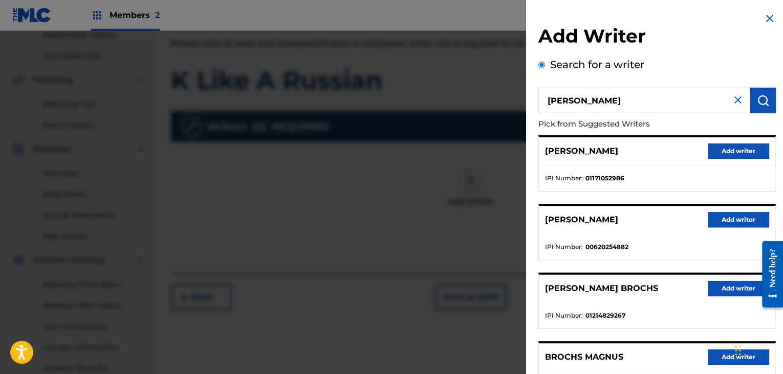
click at [715, 147] on button "Add writer" at bounding box center [738, 150] width 61 height 15
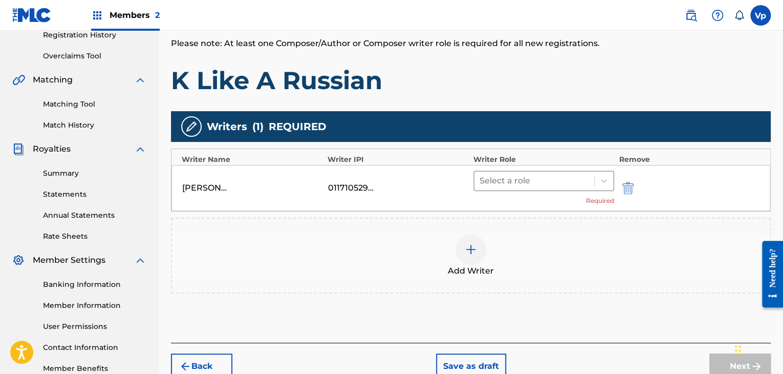
click at [532, 186] on div at bounding box center [535, 181] width 110 height 14
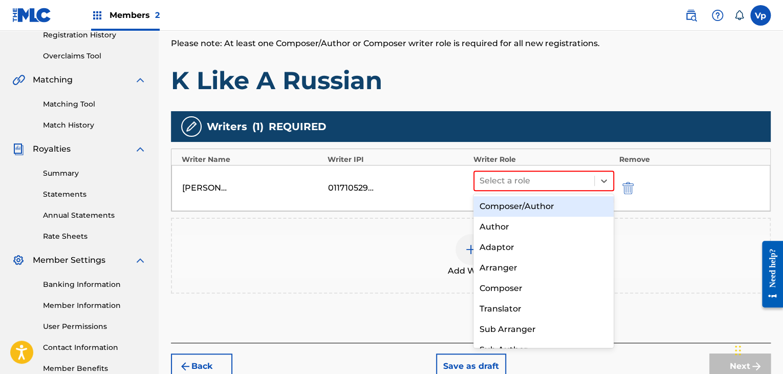
click at [512, 209] on div "Composer/Author" at bounding box center [544, 206] width 141 height 20
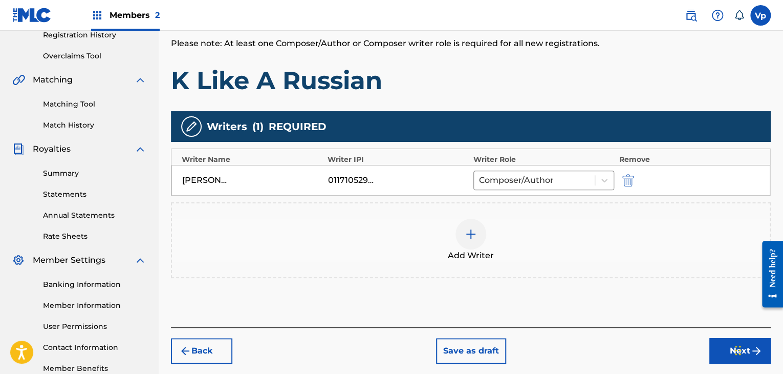
click at [716, 347] on button "Next" at bounding box center [740, 351] width 61 height 26
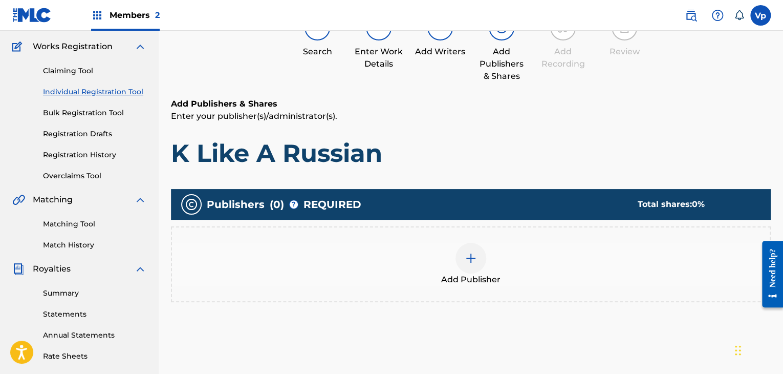
scroll to position [97, 0]
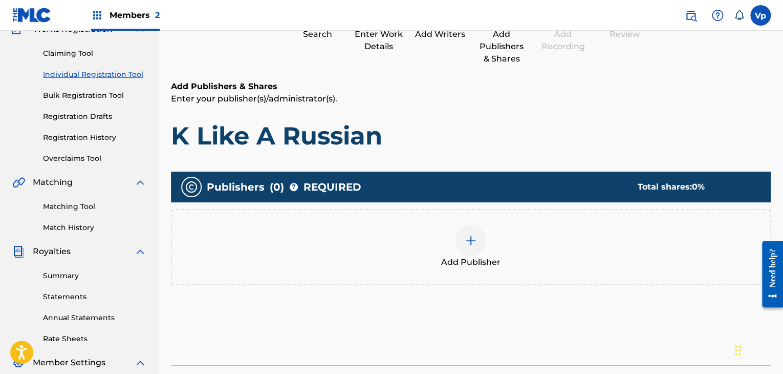
click at [430, 251] on div "Add Publisher" at bounding box center [471, 246] width 598 height 43
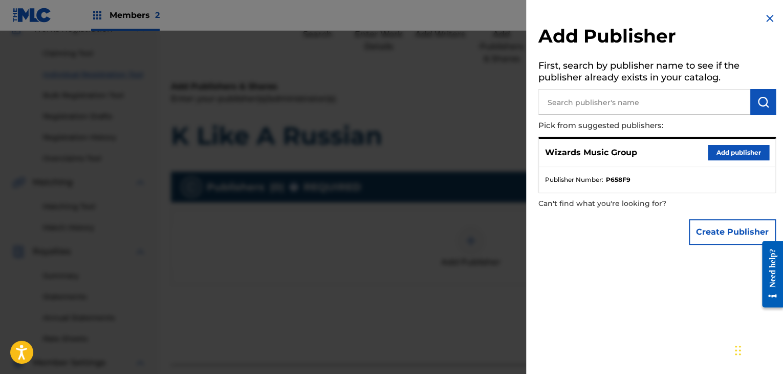
click at [721, 148] on button "Add publisher" at bounding box center [738, 152] width 61 height 15
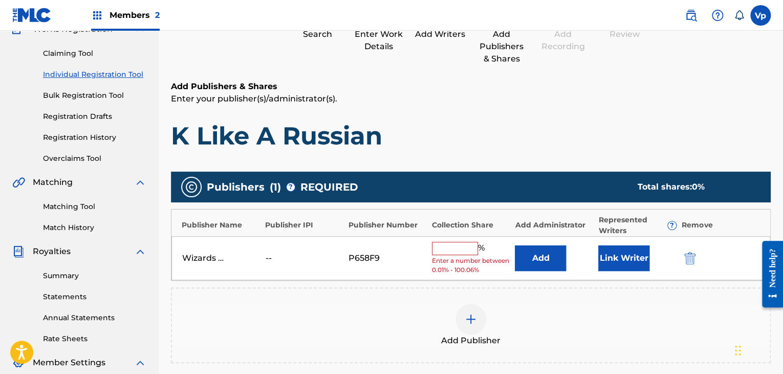
click at [457, 246] on input "text" at bounding box center [455, 248] width 46 height 13
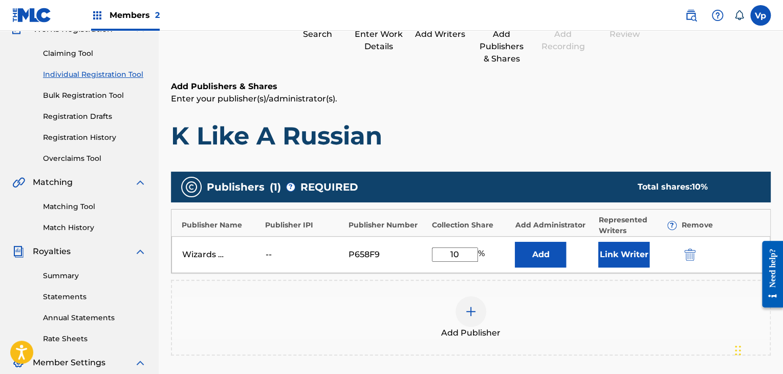
type input "100"
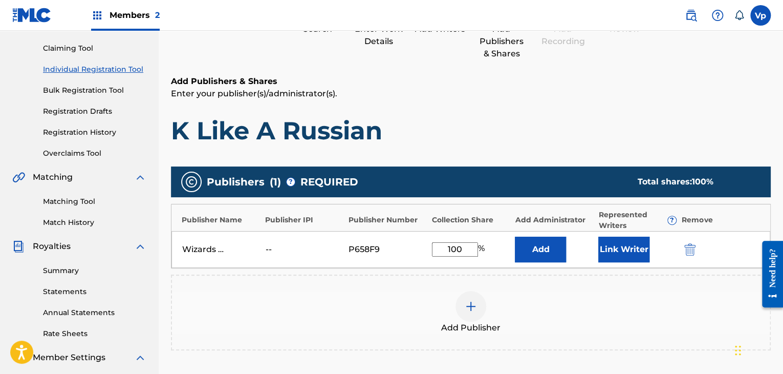
scroll to position [154, 0]
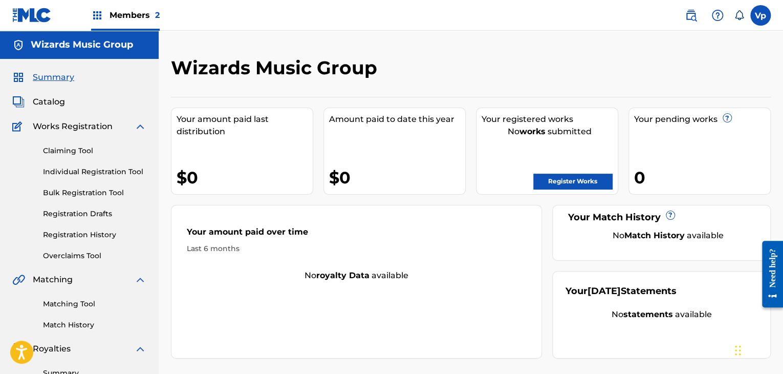
click at [555, 182] on link "Register Works" at bounding box center [572, 181] width 79 height 15
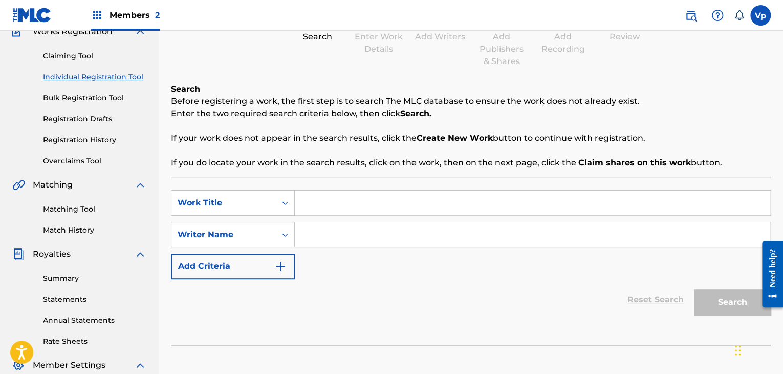
scroll to position [154, 0]
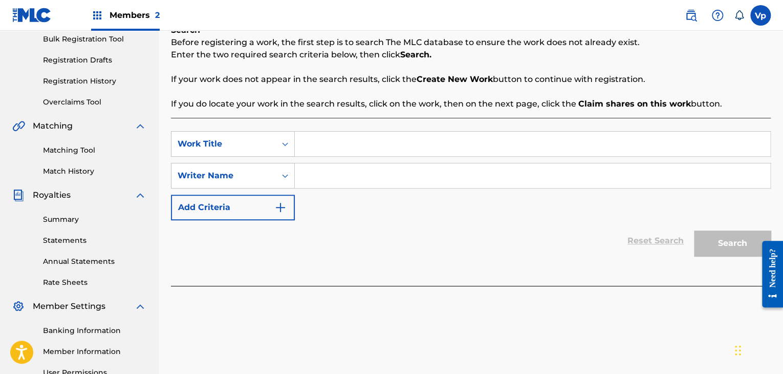
click at [388, 143] on input "Search Form" at bounding box center [533, 144] width 476 height 25
paste input "[PERSON_NAME]"
paste input "Search Form"
type input "[PERSON_NAME]"
click at [417, 185] on input "Search Form" at bounding box center [533, 175] width 476 height 25
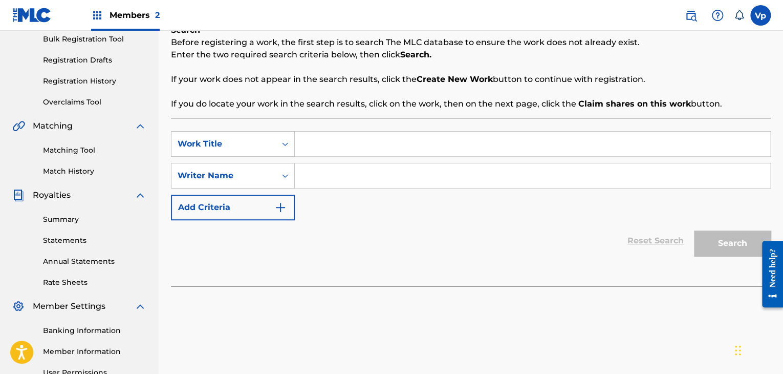
click at [418, 175] on input "Search Form" at bounding box center [533, 175] width 476 height 25
paste input "[PERSON_NAME]"
type input "[PERSON_NAME]"
click at [410, 130] on div "SearchWithCriteria7d4c5d1e-f5f5-40c1-a6a4-d13fb3194ad6 Work Title SearchWithCri…" at bounding box center [471, 202] width 600 height 168
click at [418, 138] on input "Search Form" at bounding box center [533, 144] width 476 height 25
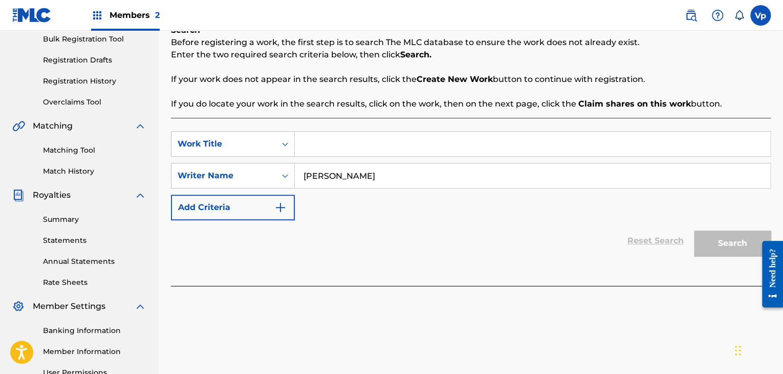
paste input "K Like A Russian"
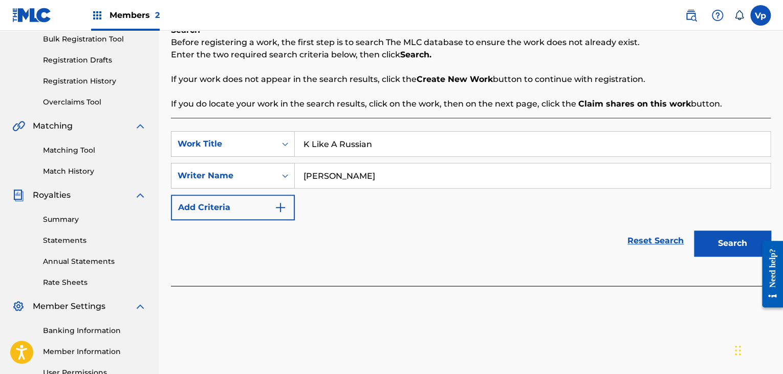
type input "K Like A Russian"
click at [740, 243] on button "Search" at bounding box center [732, 243] width 77 height 26
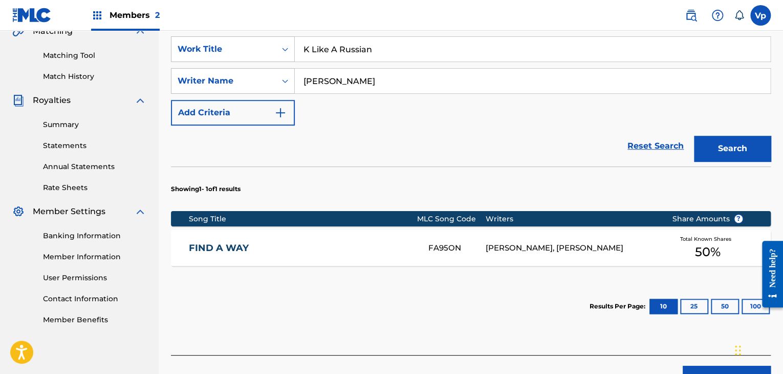
scroll to position [307, 0]
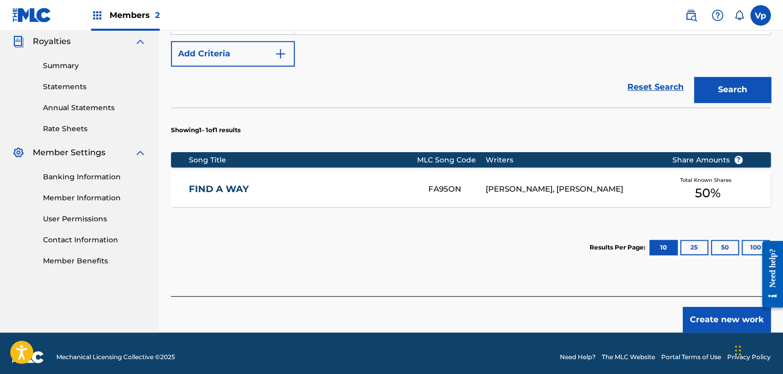
click at [510, 187] on div "[PERSON_NAME], [PERSON_NAME]" at bounding box center [571, 189] width 171 height 12
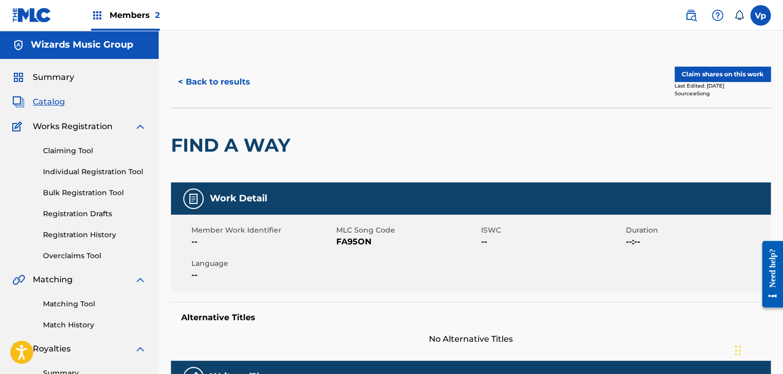
click at [218, 80] on button "< Back to results" at bounding box center [214, 82] width 87 height 26
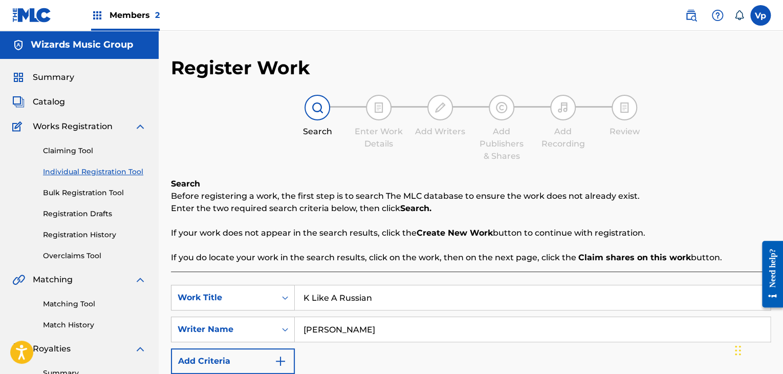
scroll to position [261, 0]
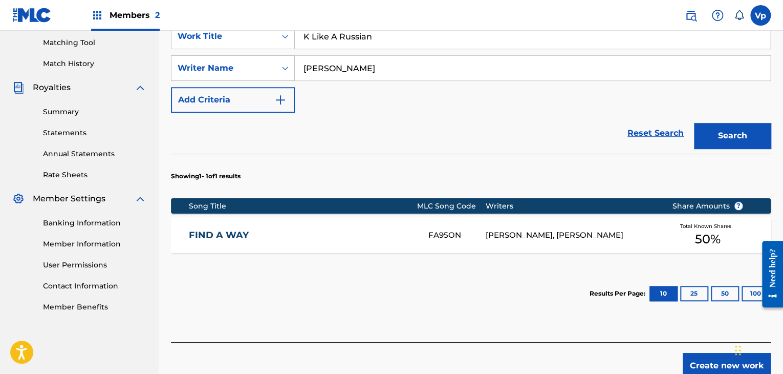
click at [701, 358] on button "Create new work" at bounding box center [727, 366] width 88 height 26
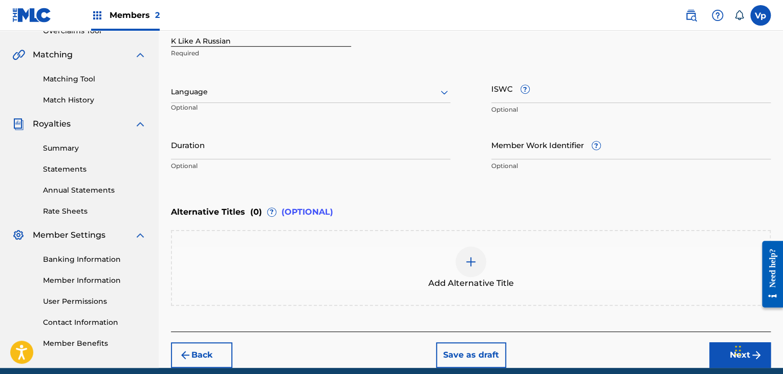
scroll to position [159, 0]
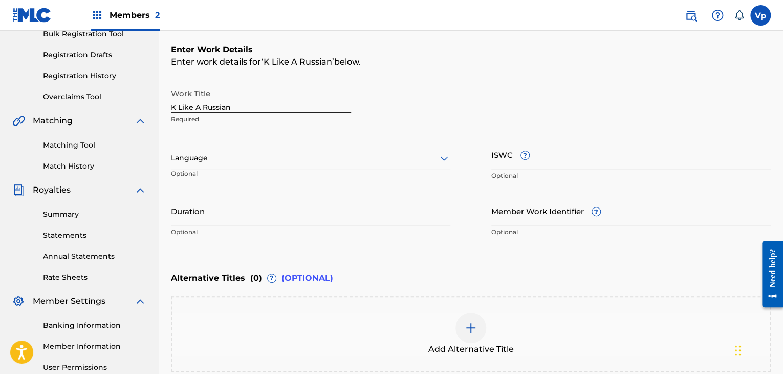
click at [252, 211] on input "Duration" at bounding box center [311, 210] width 280 height 29
click at [266, 158] on div at bounding box center [311, 158] width 280 height 13
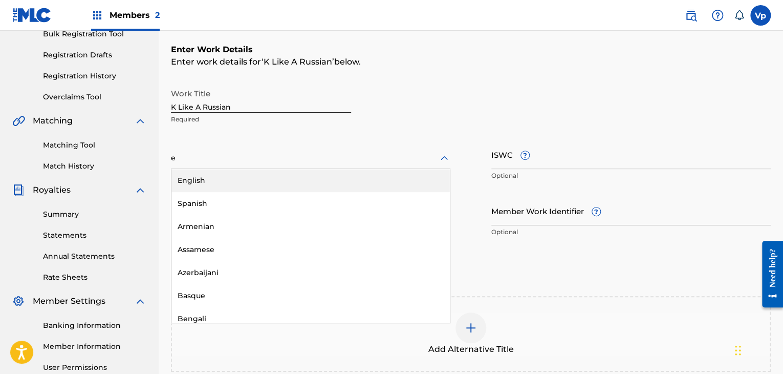
type input "en"
click at [258, 179] on div "English" at bounding box center [311, 180] width 279 height 23
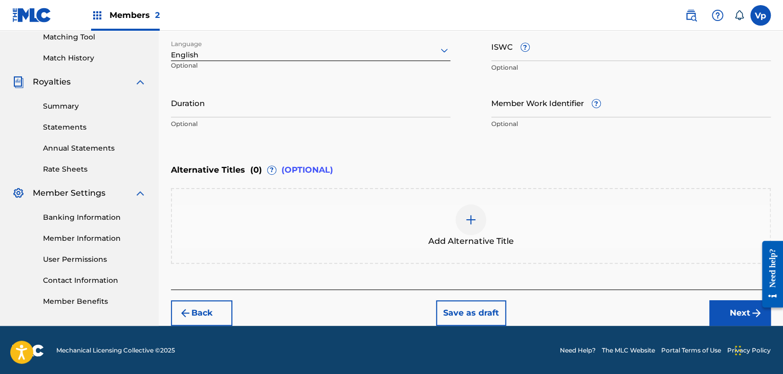
click at [718, 311] on button "Next" at bounding box center [740, 313] width 61 height 26
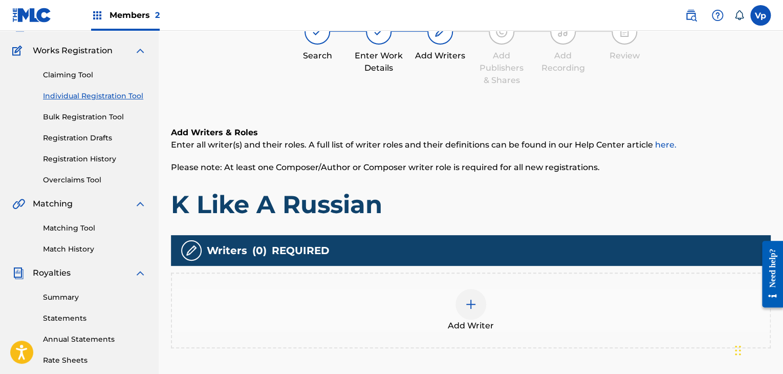
scroll to position [46, 0]
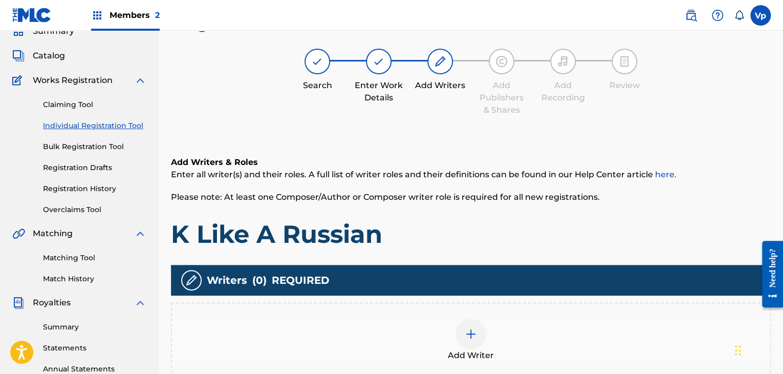
click at [405, 328] on div "Add Writer" at bounding box center [471, 339] width 598 height 43
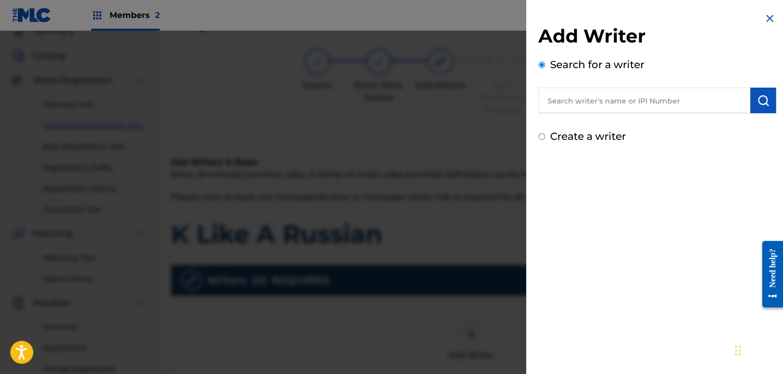
click at [598, 115] on div "Add Writer Search for a writer Create a writer" at bounding box center [658, 84] width 238 height 119
click at [601, 108] on input "text" at bounding box center [645, 101] width 212 height 26
paste input "[PERSON_NAME]"
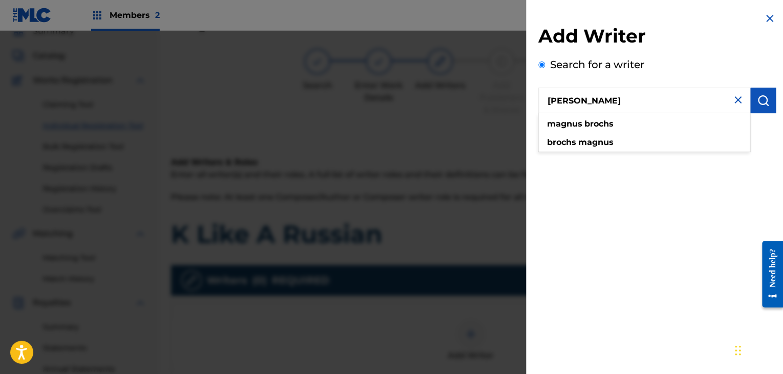
type input "[PERSON_NAME]"
click at [764, 101] on img "submit" at bounding box center [763, 100] width 12 height 12
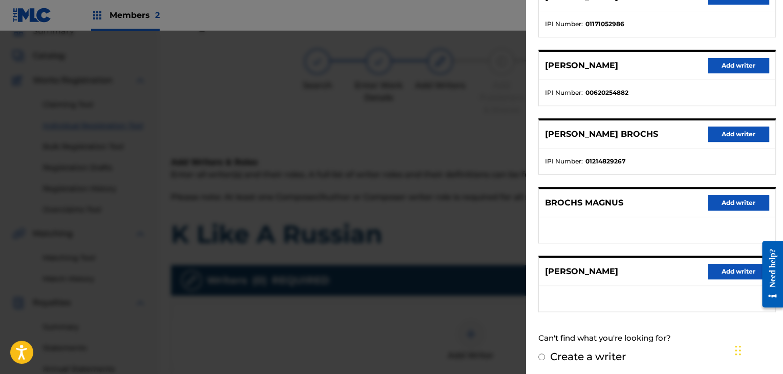
scroll to position [156, 0]
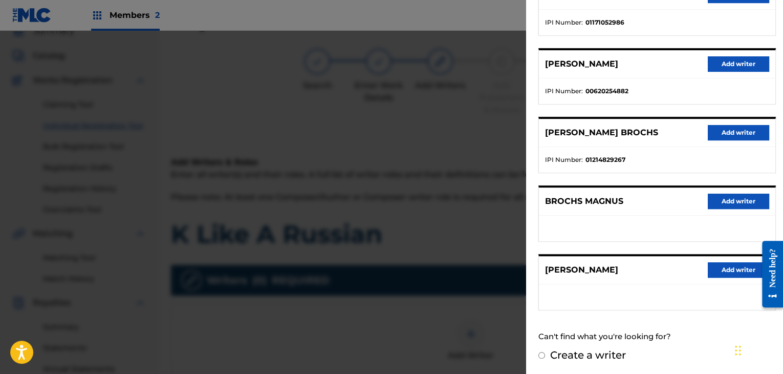
click at [713, 267] on button "Add writer" at bounding box center [738, 269] width 61 height 15
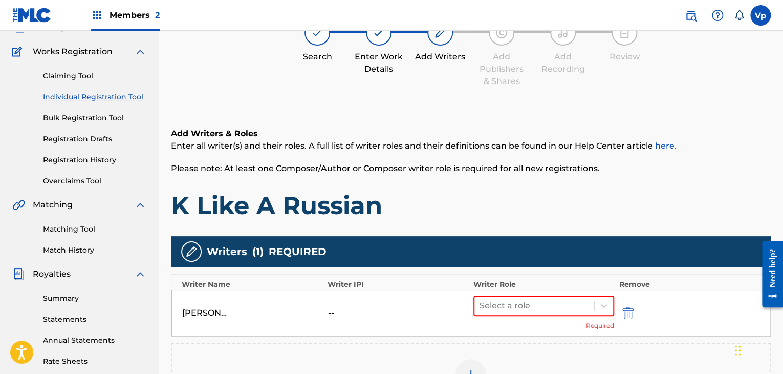
scroll to position [97, 0]
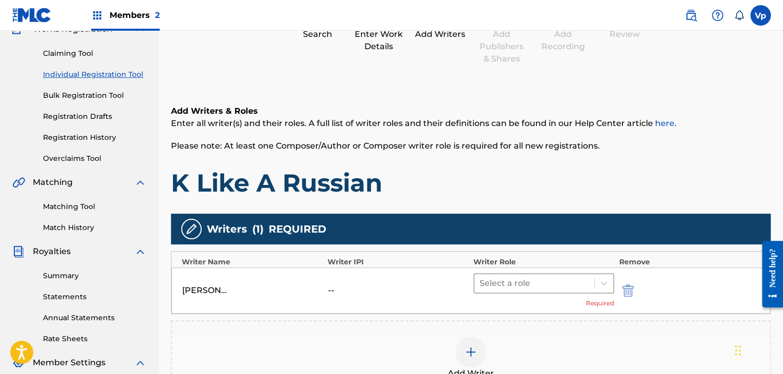
click at [555, 281] on div at bounding box center [535, 283] width 110 height 14
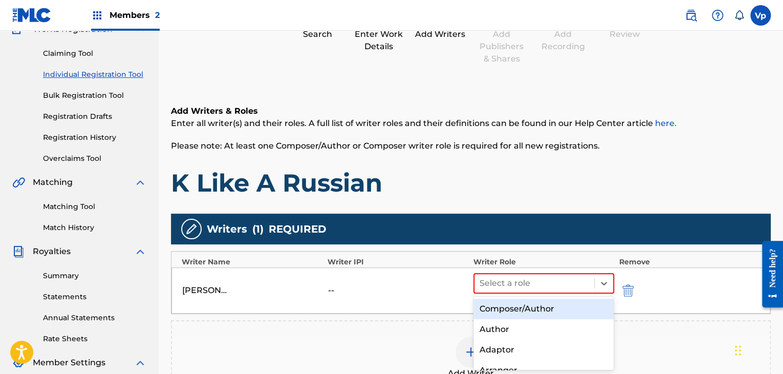
click at [525, 308] on div "Composer/Author" at bounding box center [544, 308] width 141 height 20
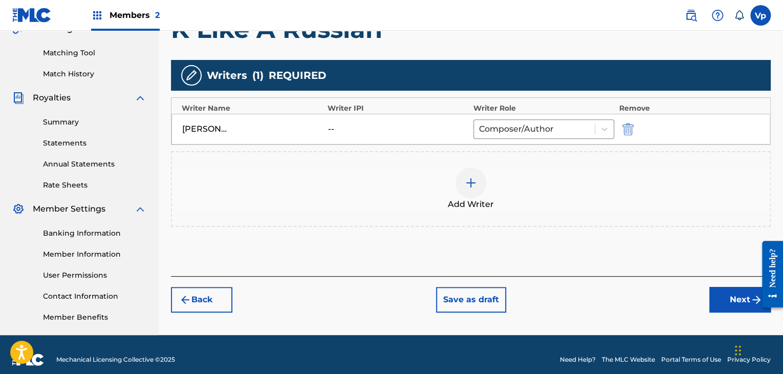
click at [723, 295] on button "Next" at bounding box center [740, 300] width 61 height 26
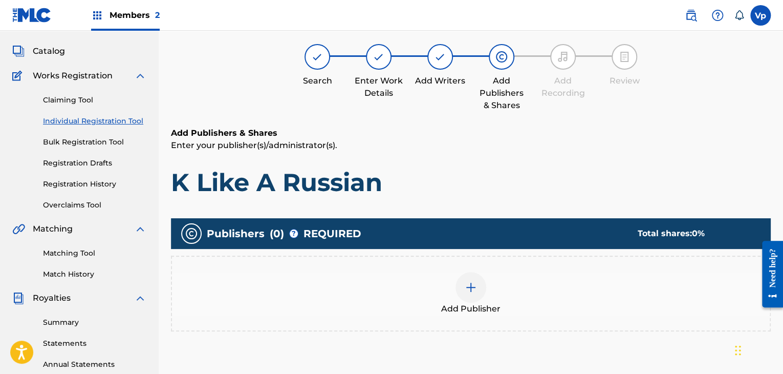
scroll to position [46, 0]
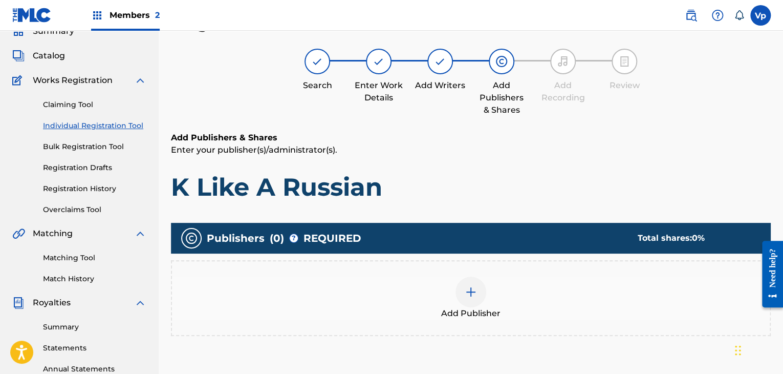
click at [479, 291] on div at bounding box center [471, 291] width 31 height 31
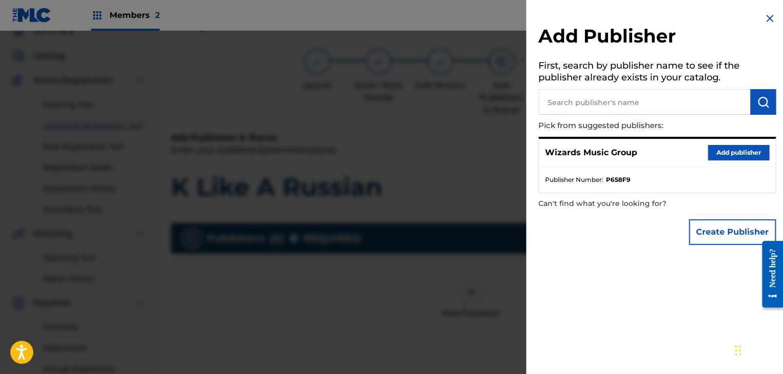
click at [713, 156] on button "Add publisher" at bounding box center [738, 152] width 61 height 15
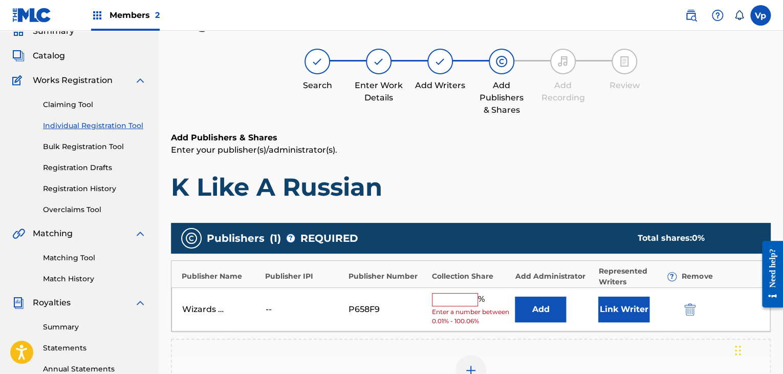
click at [454, 300] on input "text" at bounding box center [455, 299] width 46 height 13
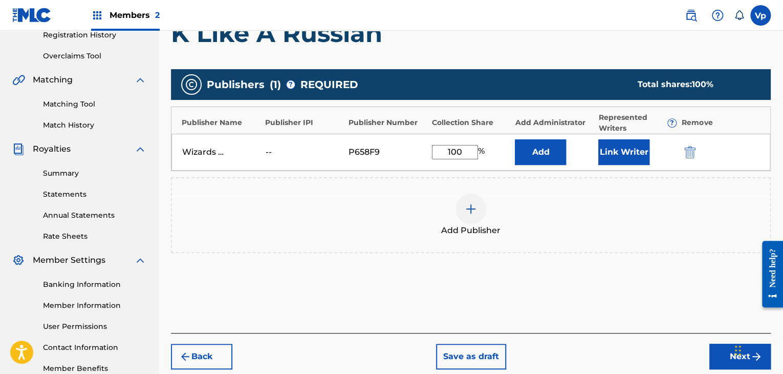
type input "100"
click at [713, 347] on button "Next" at bounding box center [740, 357] width 61 height 26
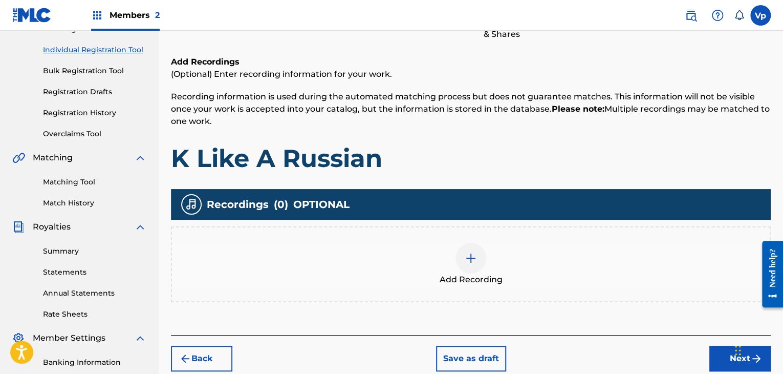
scroll to position [200, 0]
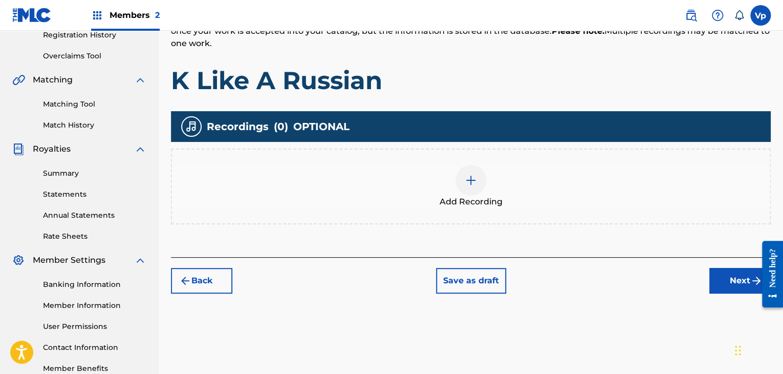
click at [466, 181] on img at bounding box center [471, 180] width 12 height 12
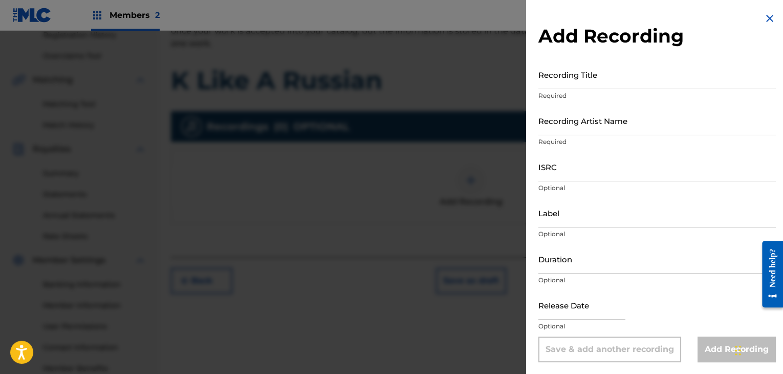
click at [626, 77] on input "Recording Title" at bounding box center [658, 74] width 238 height 29
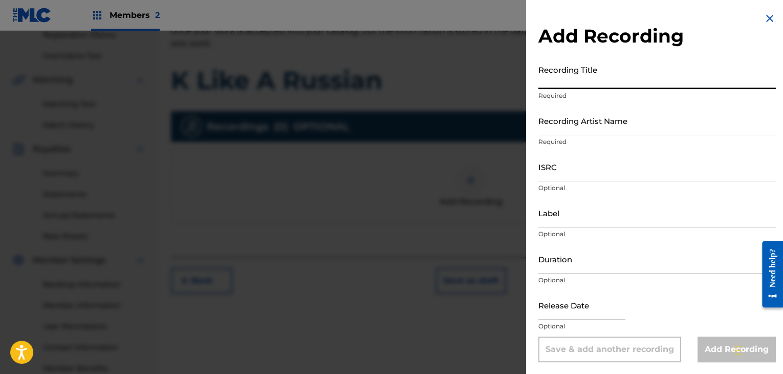
paste input "K Like A Russian"
type input "K Like A Russian"
click at [575, 124] on input "Recording Artist Name" at bounding box center [658, 120] width 238 height 29
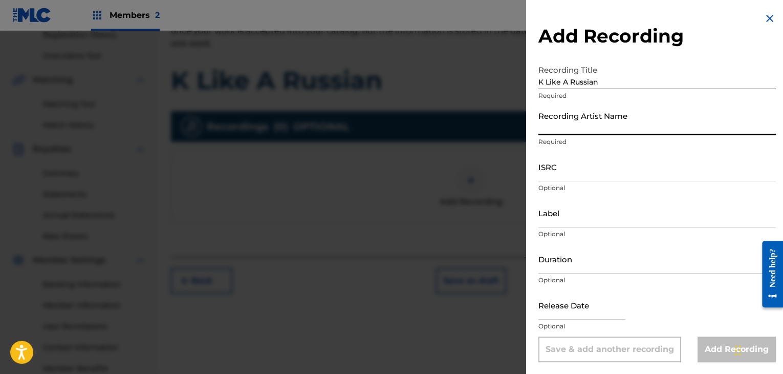
paste input "ghøst.wav"
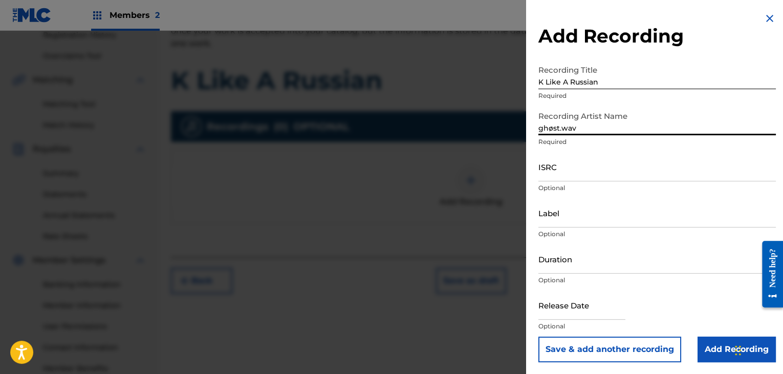
type input "ghøst.wav"
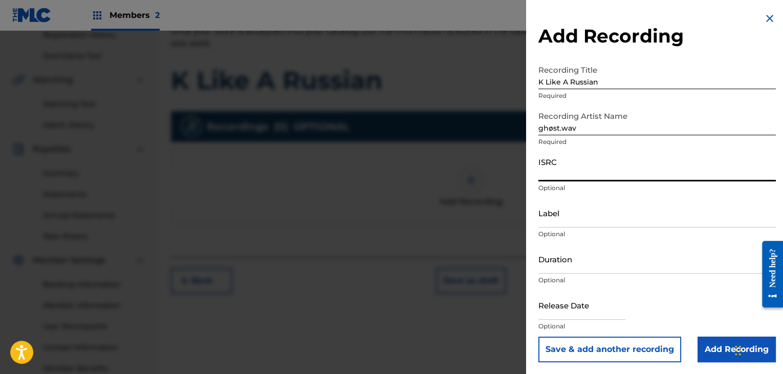
click at [586, 171] on input "ISRC" at bounding box center [658, 166] width 238 height 29
paste input "QZTB32299622"
type input "QZTB32299622"
click at [557, 218] on input "Label" at bounding box center [658, 212] width 238 height 29
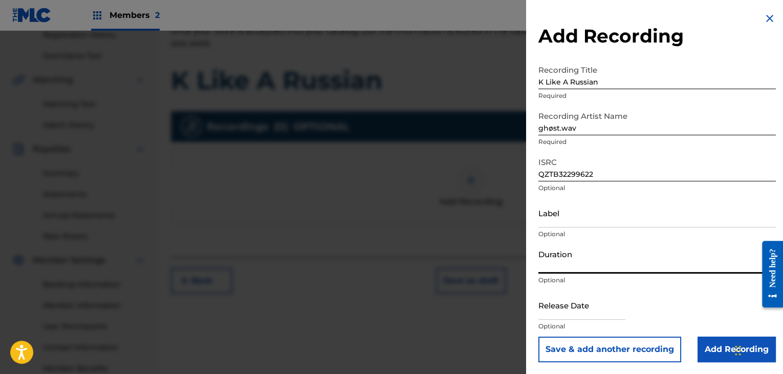
click at [553, 268] on input "Duration" at bounding box center [658, 258] width 238 height 29
type input "04:13"
click at [560, 319] on input "text" at bounding box center [582, 304] width 87 height 29
select select "7"
select select "2025"
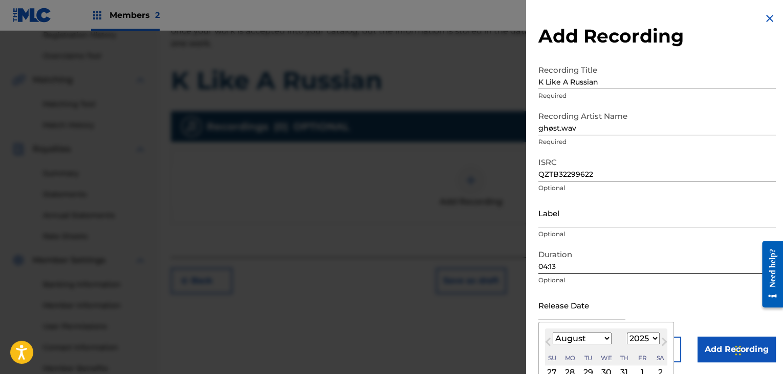
click at [579, 335] on select "January February March April May June July August September October November De…" at bounding box center [582, 338] width 59 height 12
select select "6"
click at [553, 332] on select "January February March April May June July August September October November De…" at bounding box center [582, 338] width 59 height 12
click at [643, 338] on select "1900 1901 1902 1903 1904 1905 1906 1907 1908 1909 1910 1911 1912 1913 1914 1915…" at bounding box center [643, 338] width 33 height 12
select select "2024"
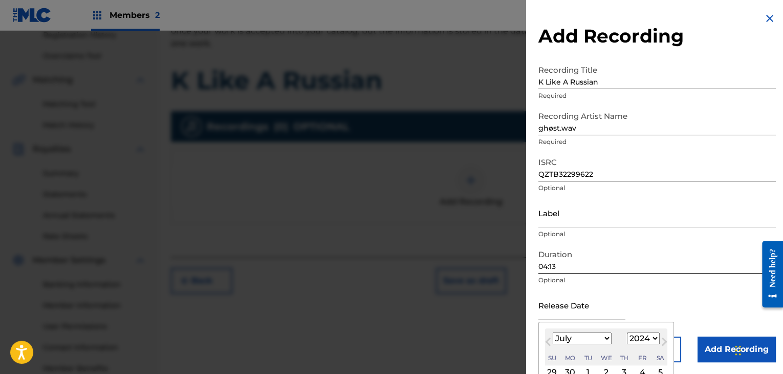
click at [627, 332] on select "1900 1901 1902 1903 1904 1905 1906 1907 1908 1909 1910 1911 1912 1913 1914 1915…" at bounding box center [643, 338] width 33 height 12
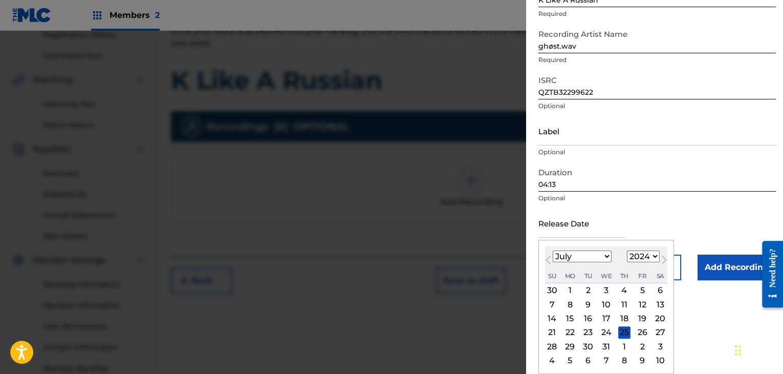
click at [589, 346] on div "30" at bounding box center [588, 346] width 12 height 12
type input "[DATE]"
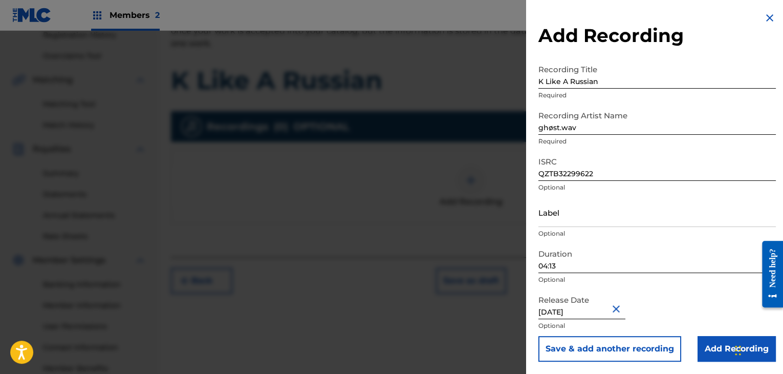
scroll to position [1, 0]
click at [698, 345] on input "Add Recording" at bounding box center [737, 349] width 78 height 26
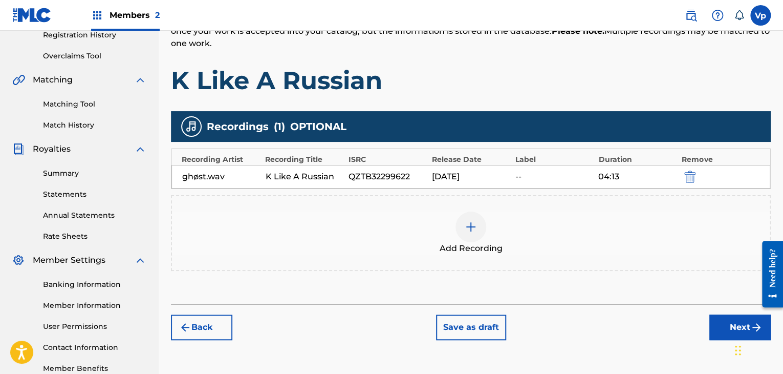
click at [720, 323] on button "Next" at bounding box center [740, 327] width 61 height 26
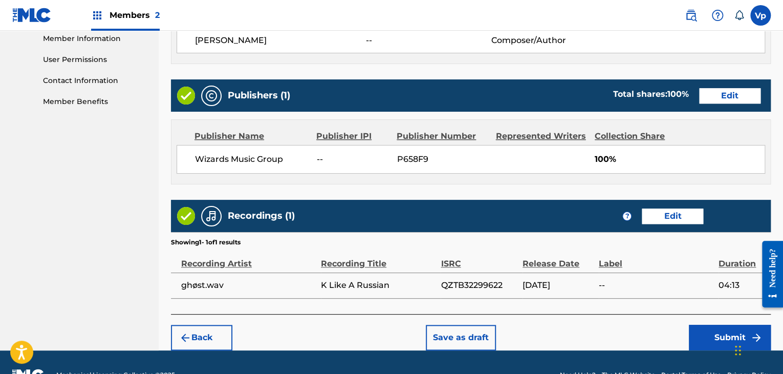
scroll to position [491, 0]
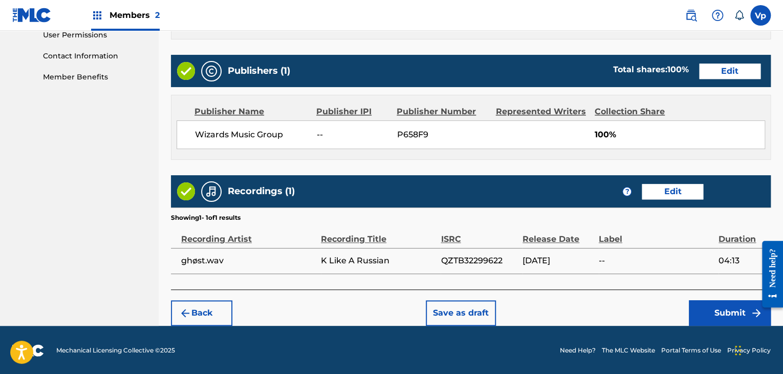
click at [707, 311] on button "Submit" at bounding box center [730, 313] width 82 height 26
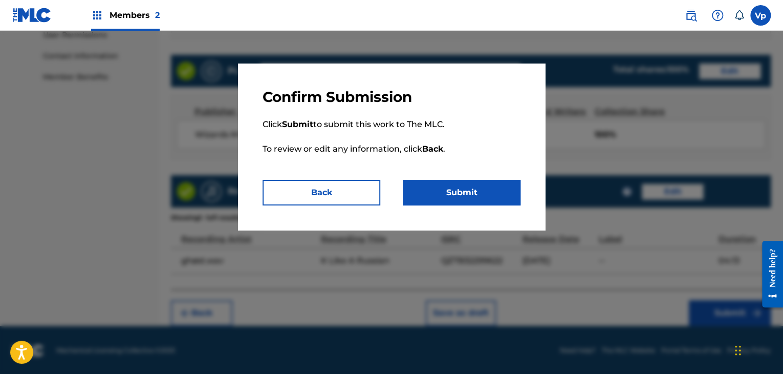
click at [459, 202] on button "Submit" at bounding box center [462, 193] width 118 height 26
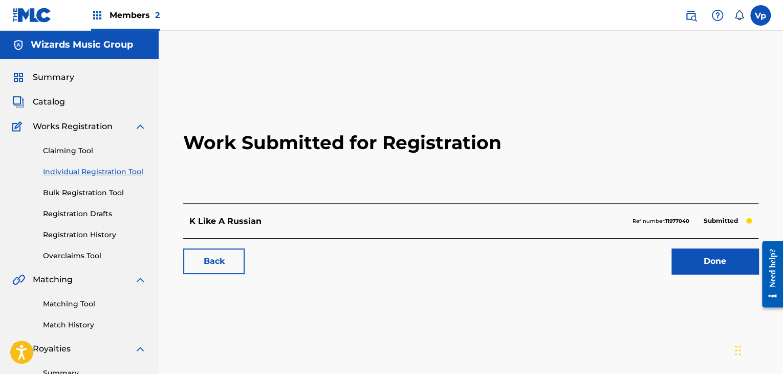
click at [687, 261] on link "Done" at bounding box center [715, 261] width 87 height 26
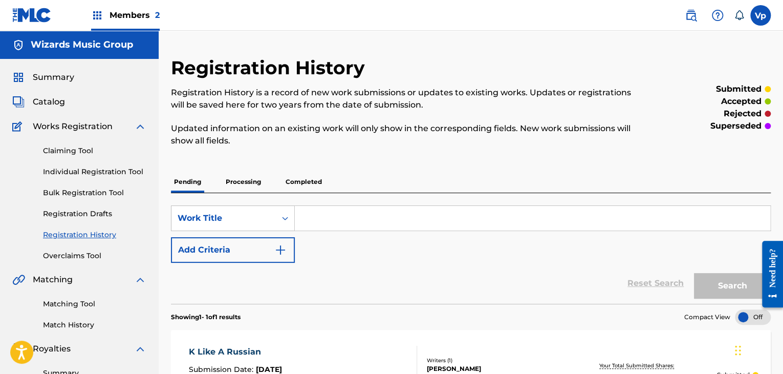
click at [104, 17] on div "Members 2" at bounding box center [125, 15] width 69 height 30
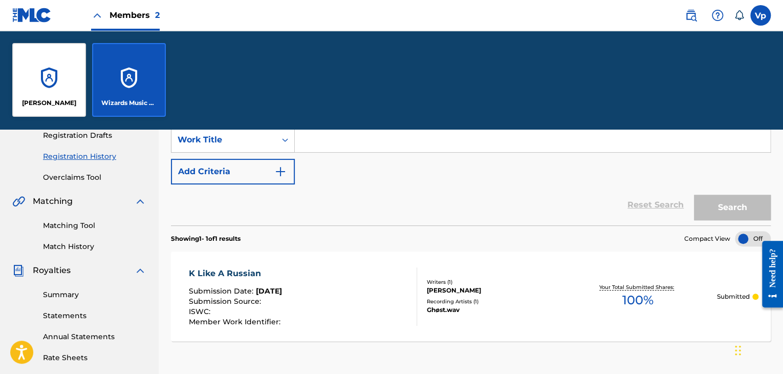
scroll to position [205, 0]
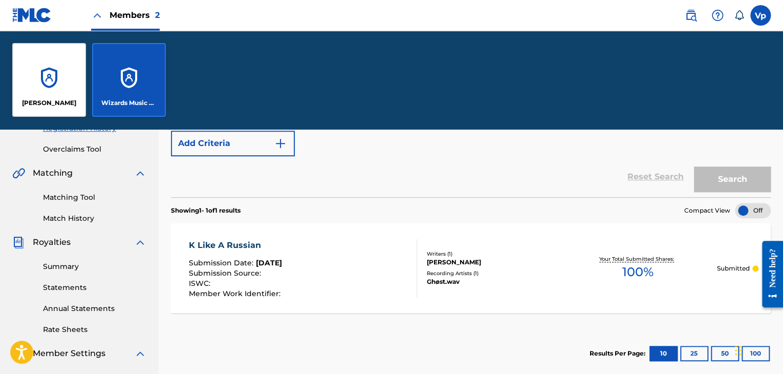
click at [66, 85] on div "[PERSON_NAME]" at bounding box center [49, 80] width 74 height 74
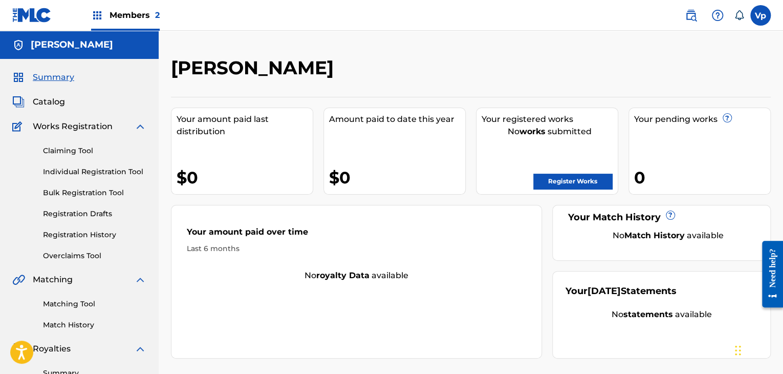
click at [103, 174] on link "Individual Registration Tool" at bounding box center [94, 171] width 103 height 11
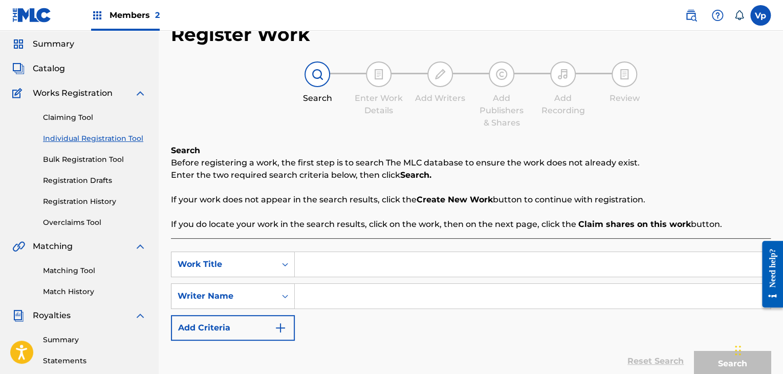
scroll to position [51, 0]
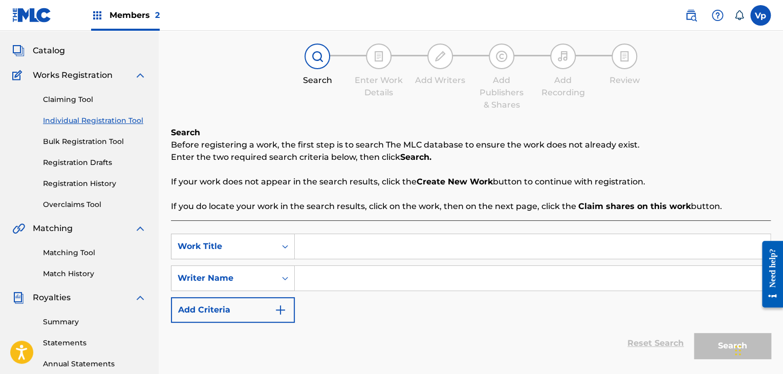
click at [356, 242] on input "Search Form" at bounding box center [533, 246] width 476 height 25
paste input "[URL][DOMAIN_NAME]"
type input "[URL][DOMAIN_NAME]"
paste input "K Like A Russian"
type input "K Like A Russian"
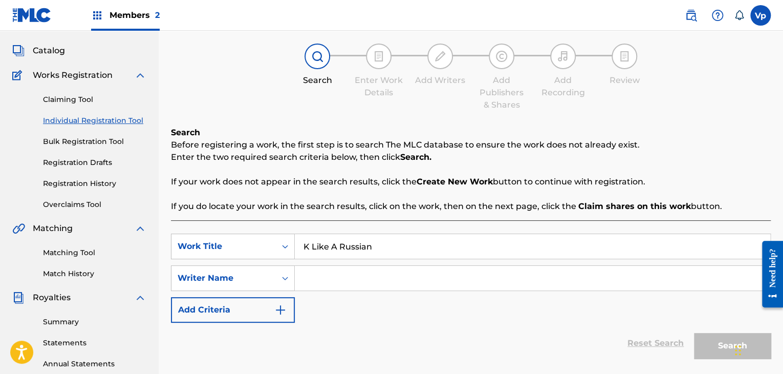
click at [362, 266] on input "Search Form" at bounding box center [533, 278] width 476 height 25
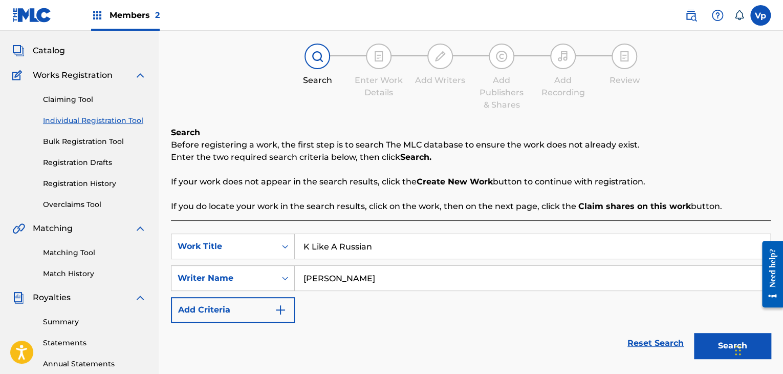
type input "[PERSON_NAME]"
click at [708, 347] on button "Search" at bounding box center [732, 346] width 77 height 26
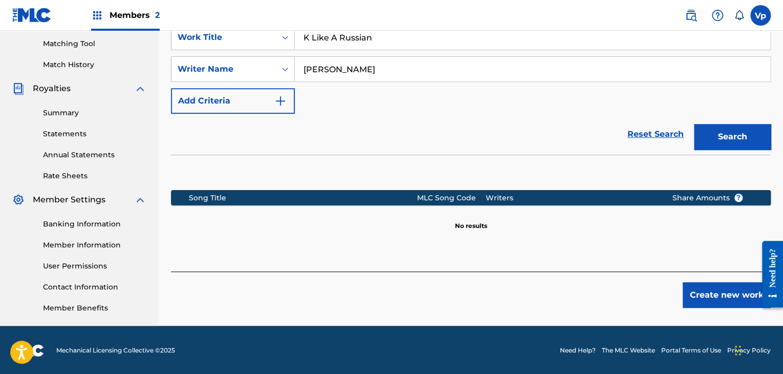
scroll to position [261, 0]
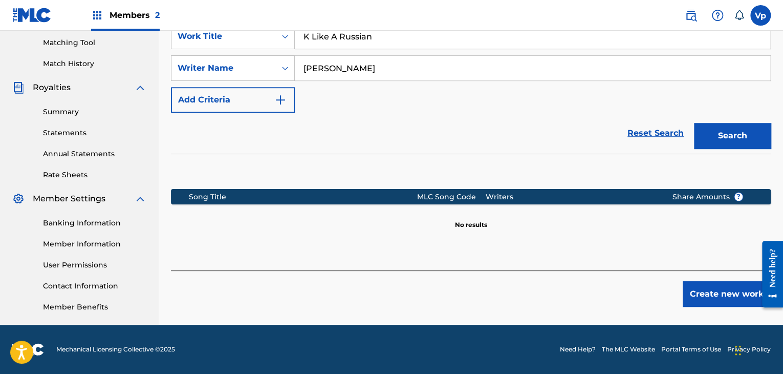
click at [713, 297] on button "Create new work" at bounding box center [727, 294] width 88 height 26
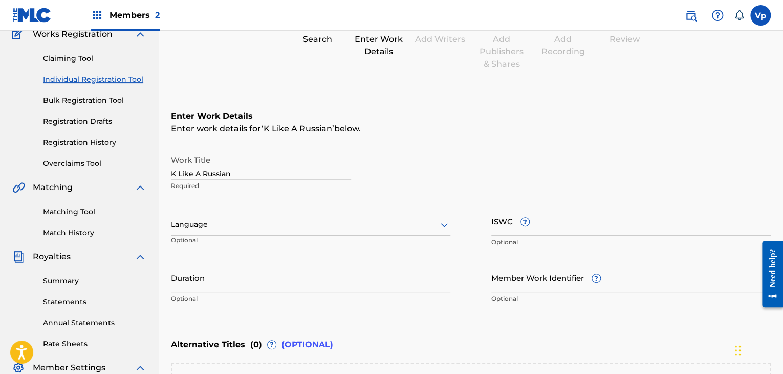
scroll to position [56, 0]
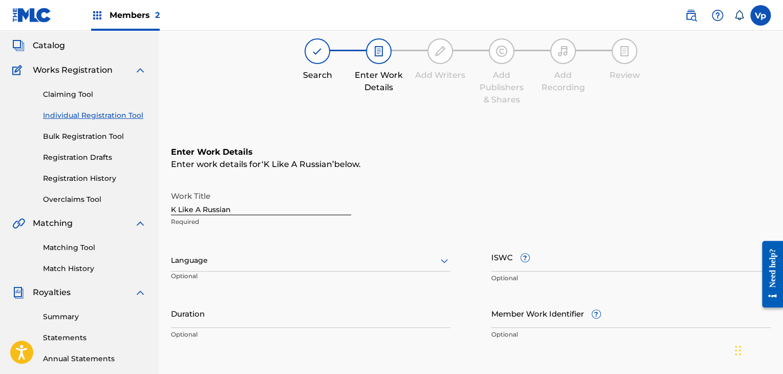
click at [311, 263] on div at bounding box center [311, 260] width 280 height 13
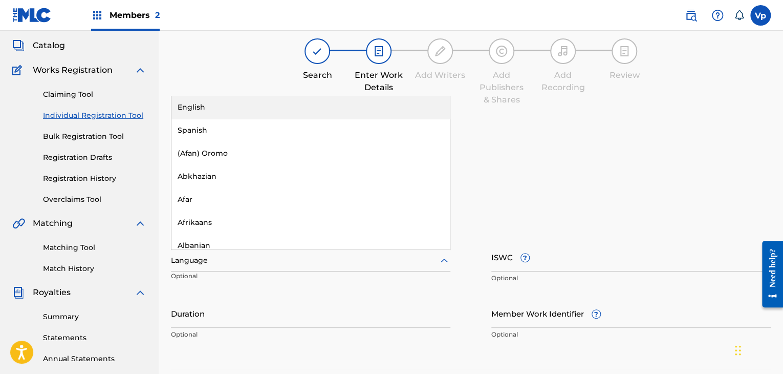
click at [287, 113] on div "English" at bounding box center [311, 107] width 279 height 23
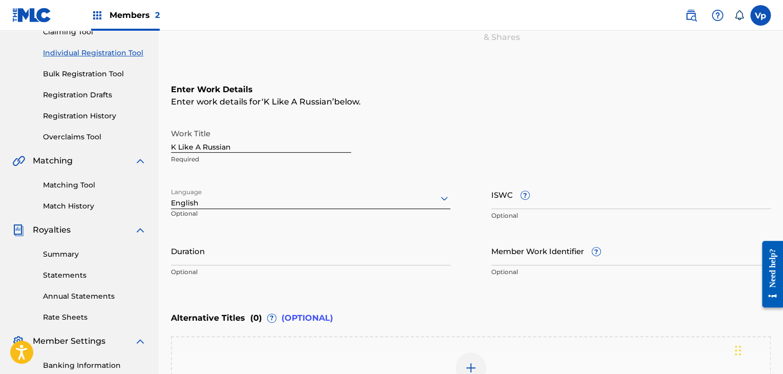
scroll to position [210, 0]
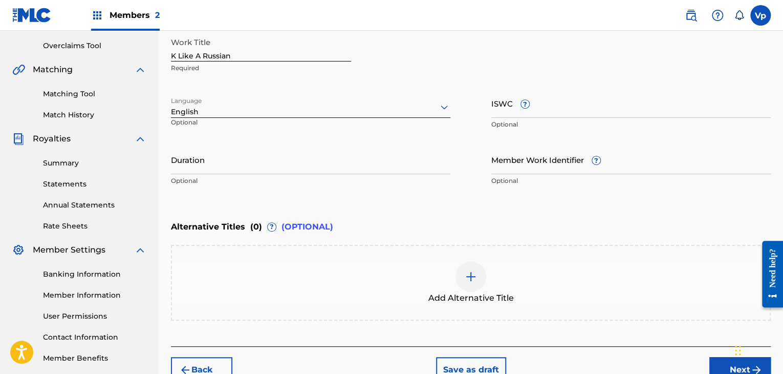
click at [370, 173] on input "Duration" at bounding box center [311, 159] width 280 height 29
type input "04:13"
drag, startPoint x: 370, startPoint y: 173, endPoint x: 569, endPoint y: 201, distance: 201.6
click at [569, 201] on div "Enter Work Details Enter work details for ‘ K Like A Russian ’ below. Work Titl…" at bounding box center [471, 92] width 600 height 248
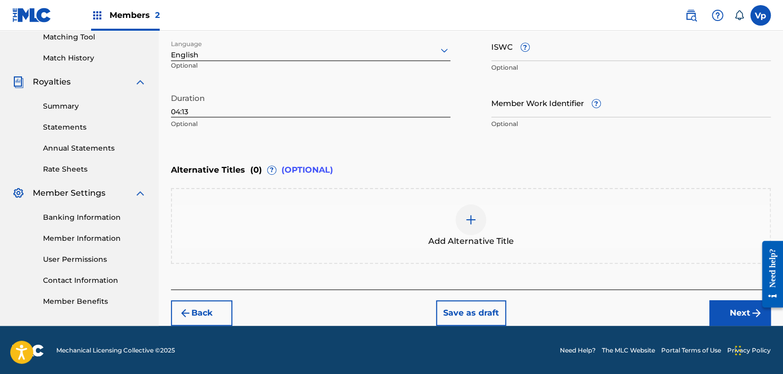
click at [726, 304] on button "Next" at bounding box center [740, 313] width 61 height 26
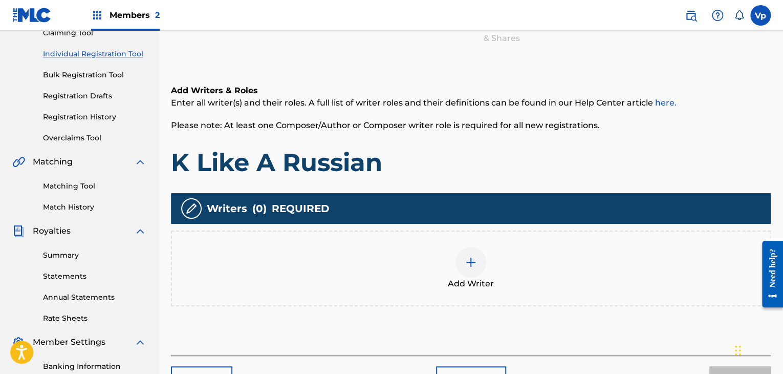
scroll to position [200, 0]
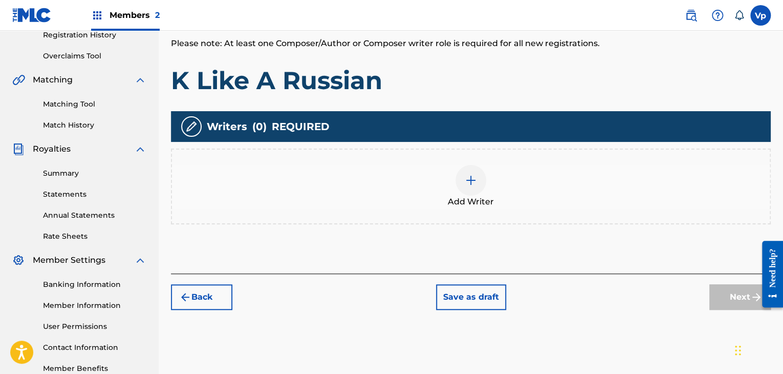
click at [443, 213] on div "Add Writer" at bounding box center [471, 186] width 600 height 76
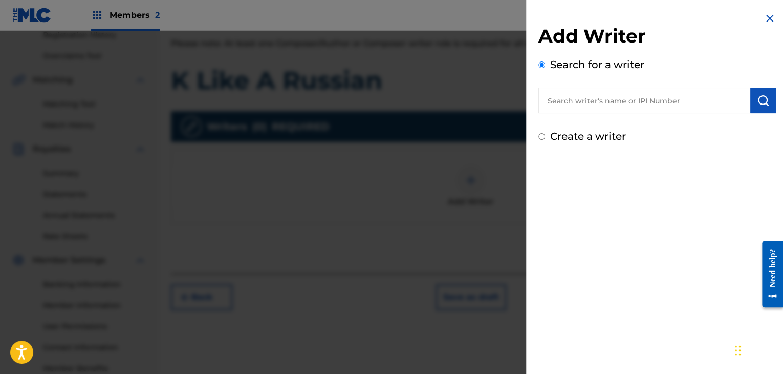
click at [625, 103] on input "text" at bounding box center [645, 101] width 212 height 26
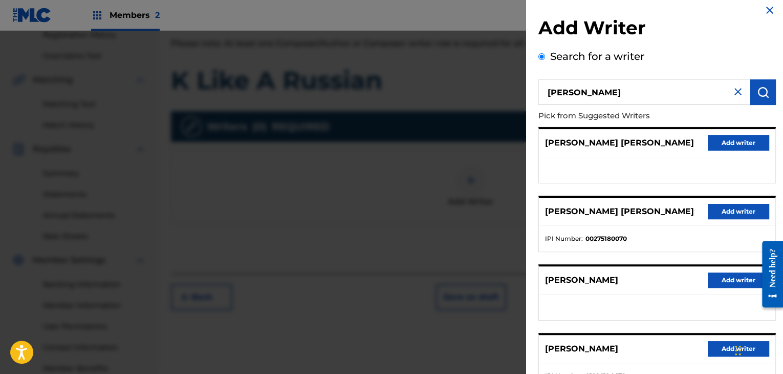
scroll to position [2, 0]
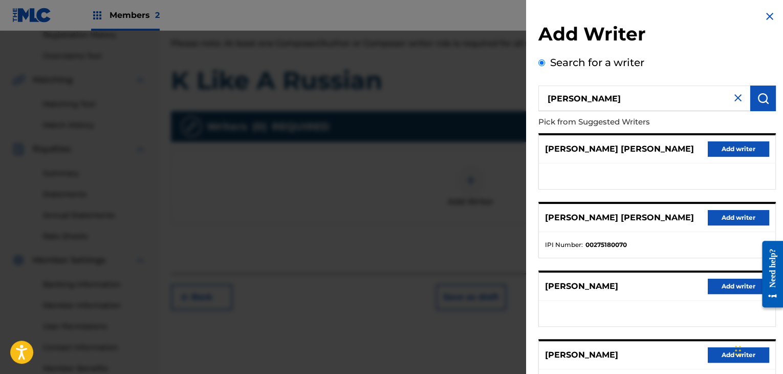
click at [623, 98] on input "[PERSON_NAME]" at bounding box center [645, 98] width 212 height 26
type input "[PERSON_NAME]"
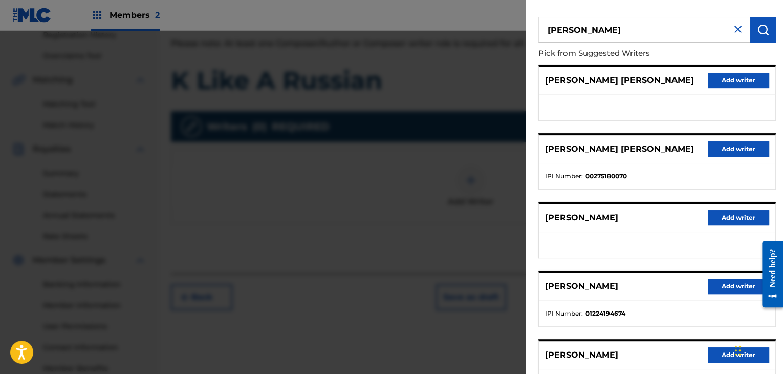
scroll to position [156, 0]
